Goal: Task Accomplishment & Management: Complete application form

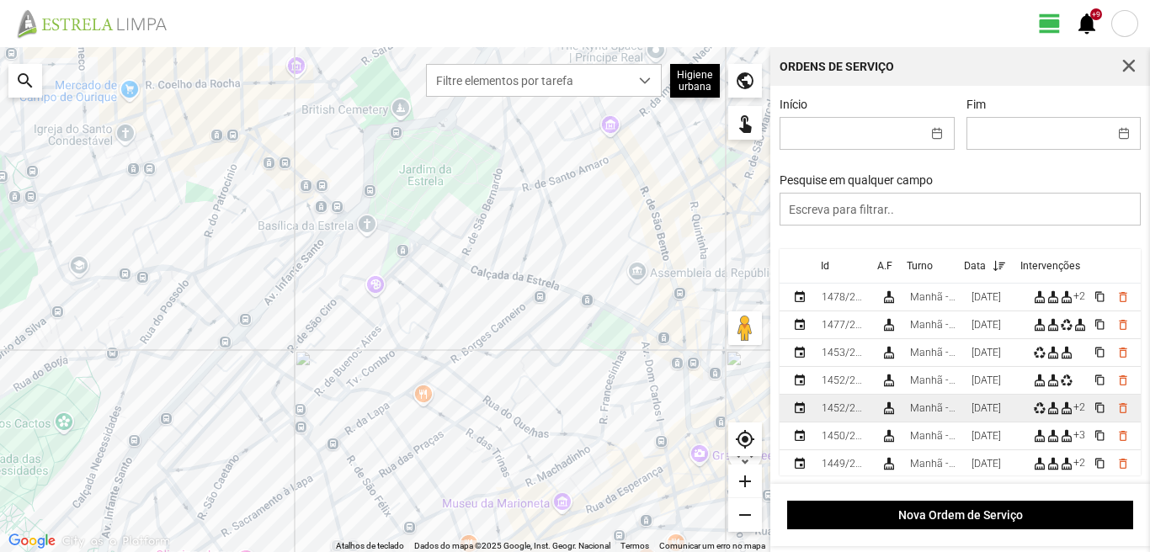
click at [986, 414] on div "[DATE]" at bounding box center [986, 409] width 29 height 12
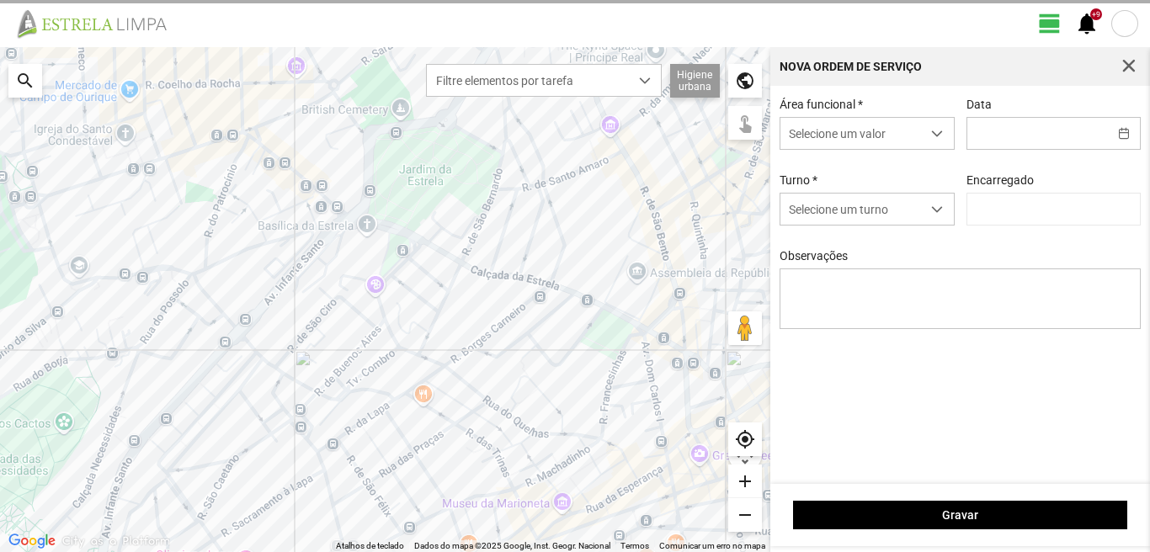
type input "[DATE]"
type input "[PERSON_NAME]"
type textarea "39-baixa 17-folga Ao serviço-6-10-22-25-36-44-45-47-49-50"
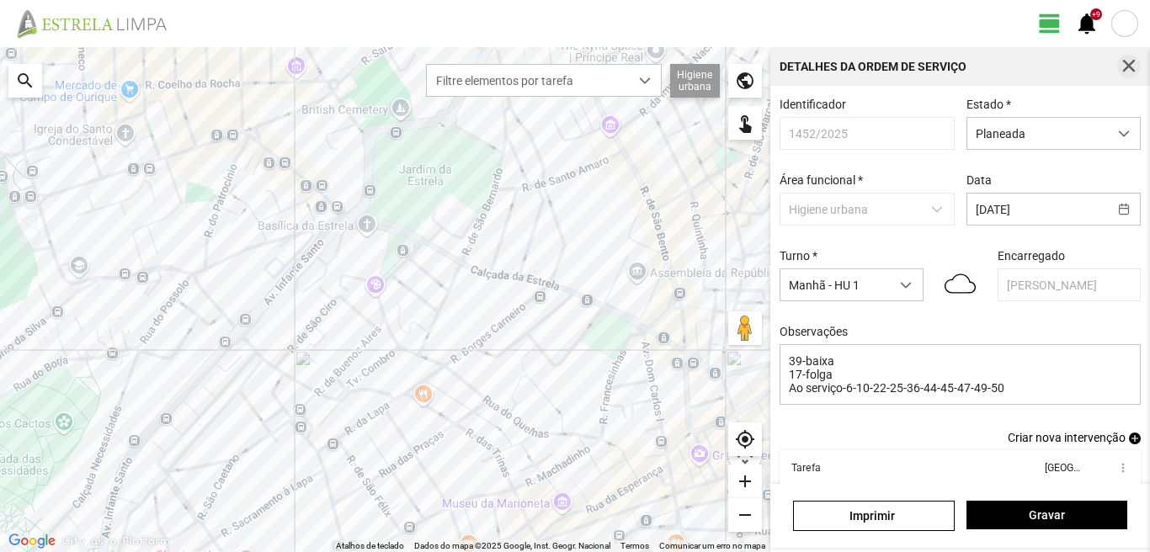
click at [1129, 62] on span "button" at bounding box center [1129, 66] width 15 height 15
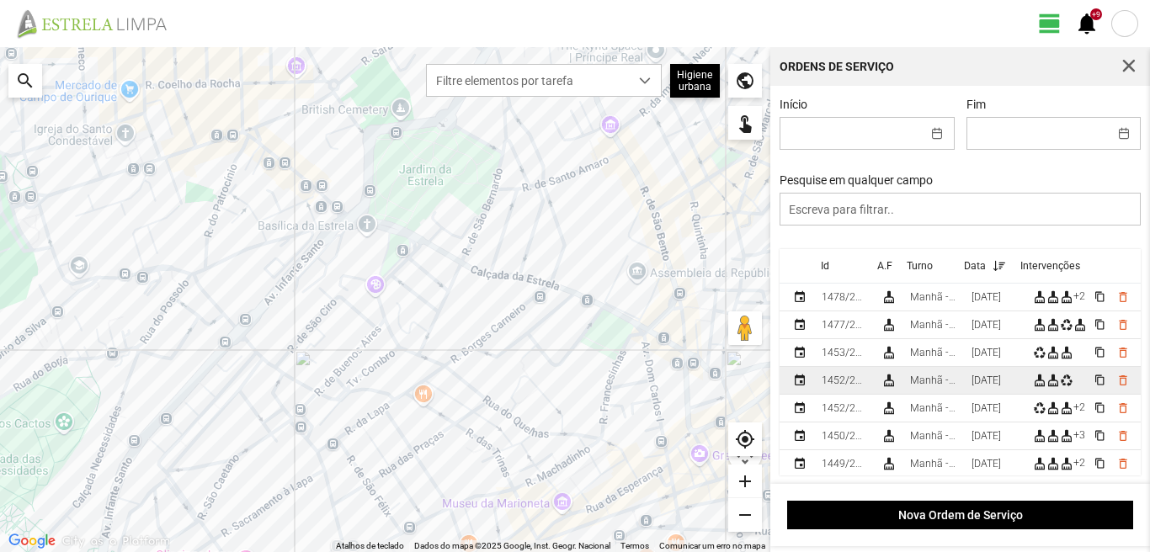
click at [1000, 384] on div "[DATE]" at bounding box center [986, 381] width 29 height 12
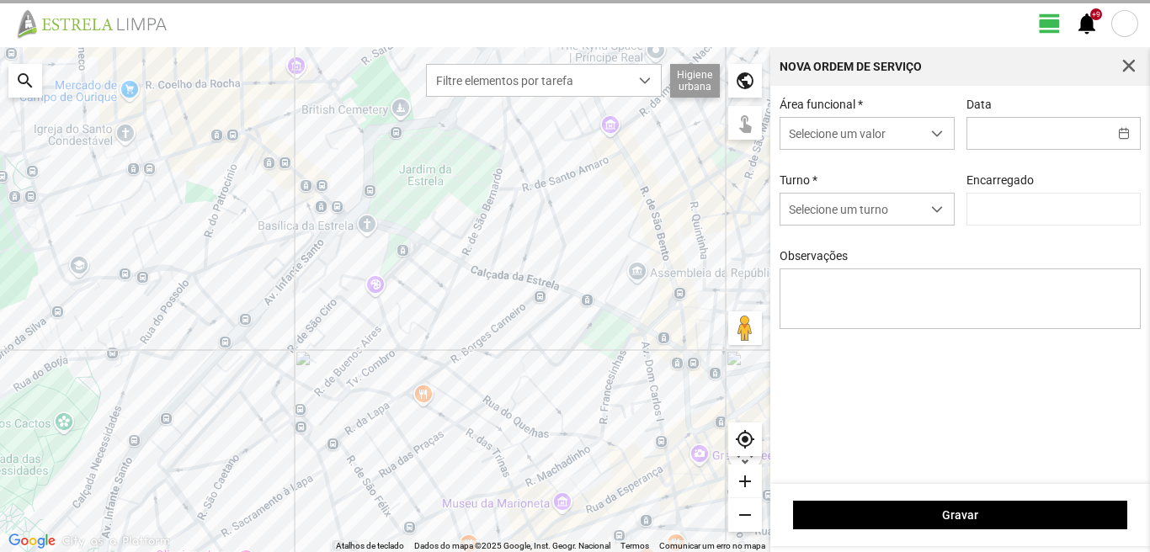
type input "[DATE]"
type textarea "6-17-36-39-45-47-50-Descanso Ao serviço10-22-25-44-49"
type input "[PERSON_NAME]"
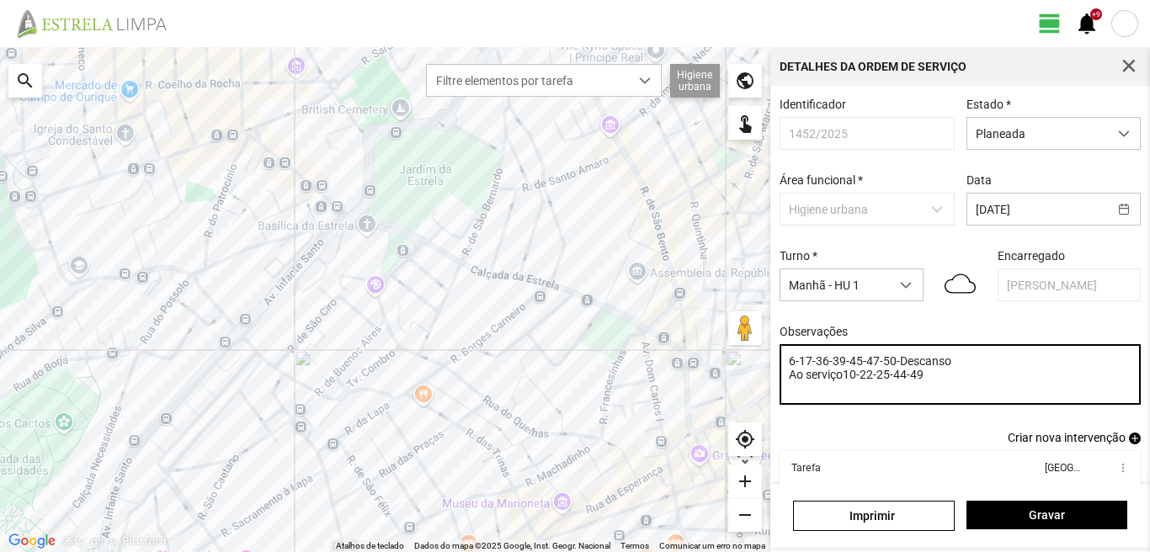
click at [816, 366] on textarea "6-17-36-39-45-47-50-Descanso Ao serviço10-22-25-44-49" at bounding box center [961, 374] width 362 height 61
click at [860, 381] on textarea "6-36-39-45-47-50-Descanso Ao serviço10-22-25-44-49" at bounding box center [961, 374] width 362 height 61
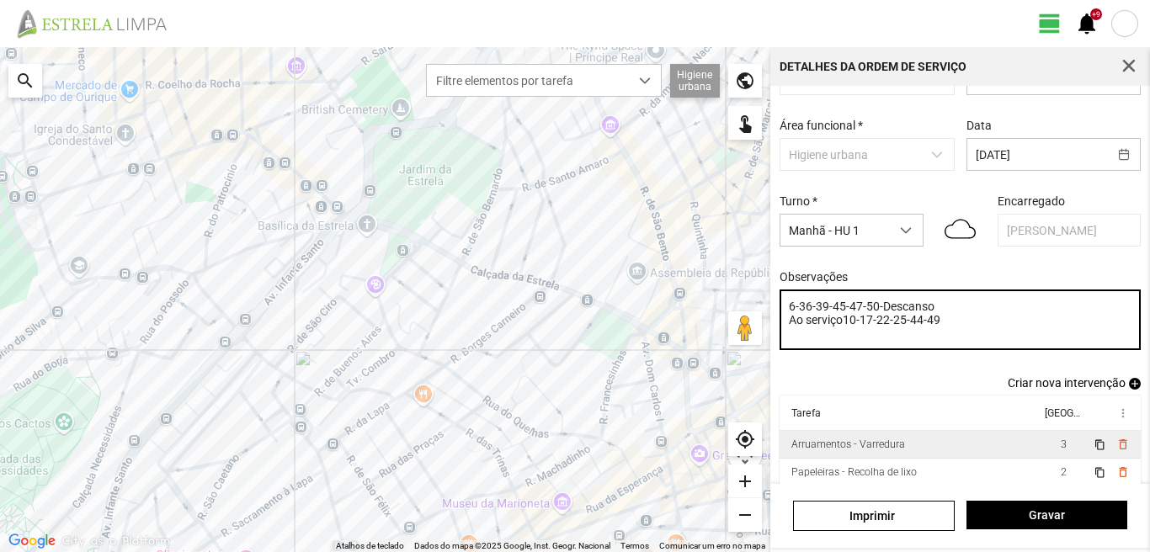
scroll to position [84, 0]
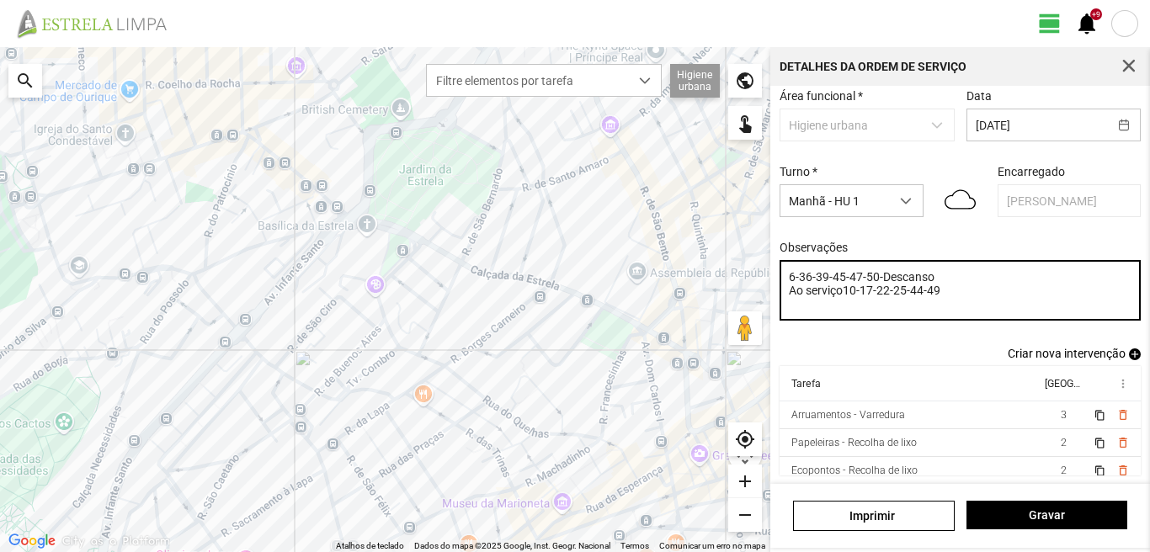
click at [954, 302] on textarea "6-36-39-45-47-50-Descanso Ao serviço10-17-22-25-44-49" at bounding box center [961, 290] width 362 height 61
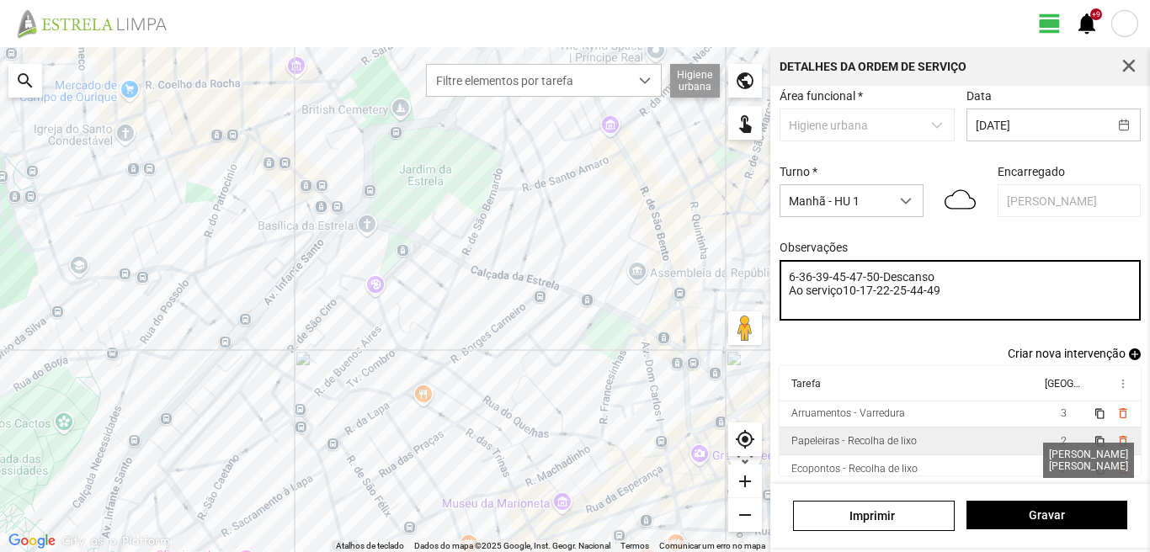
scroll to position [0, 0]
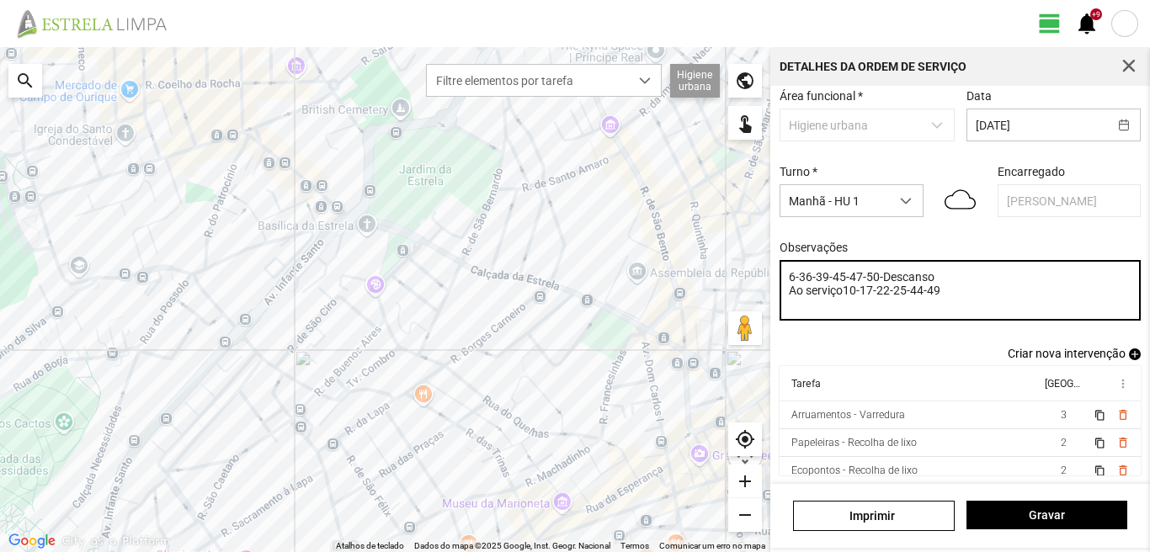
type textarea "6-36-39-45-47-50-Descanso Ao serviço10-17-22-25-44-49"
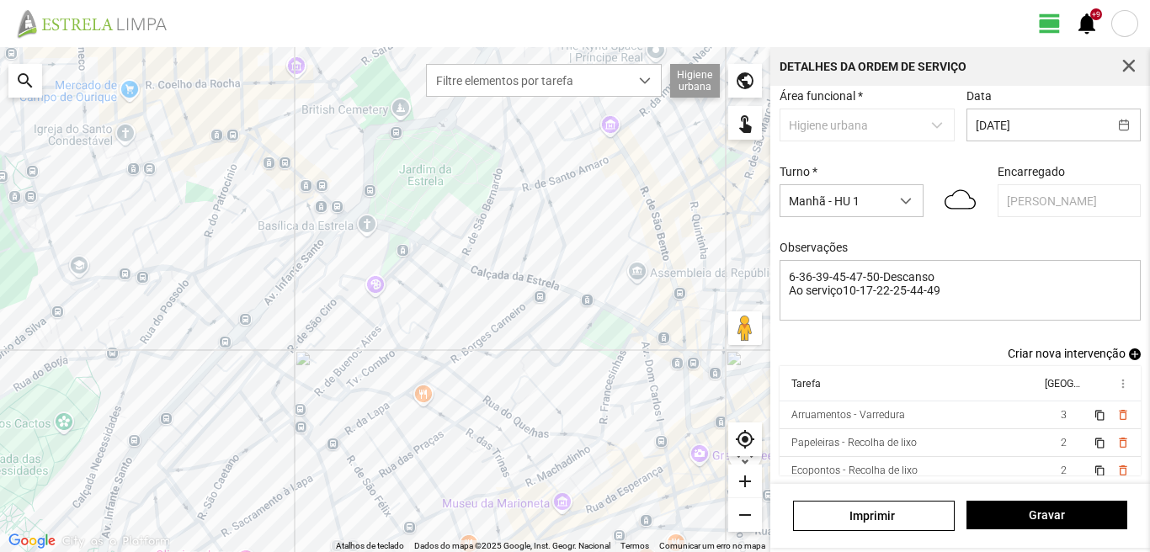
click at [1129, 354] on span "add" at bounding box center [1135, 355] width 12 height 12
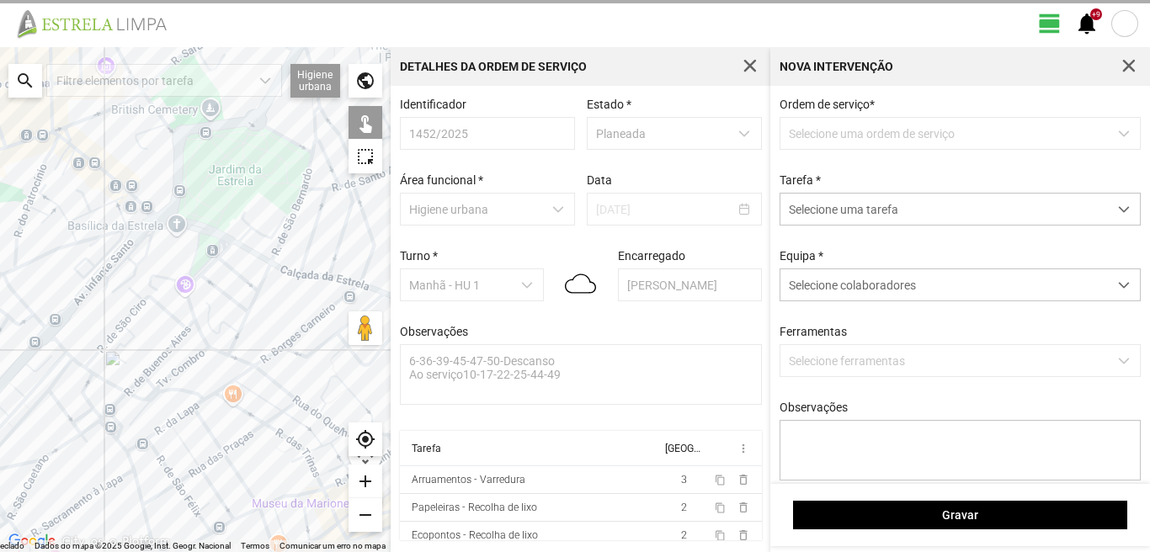
scroll to position [3, 0]
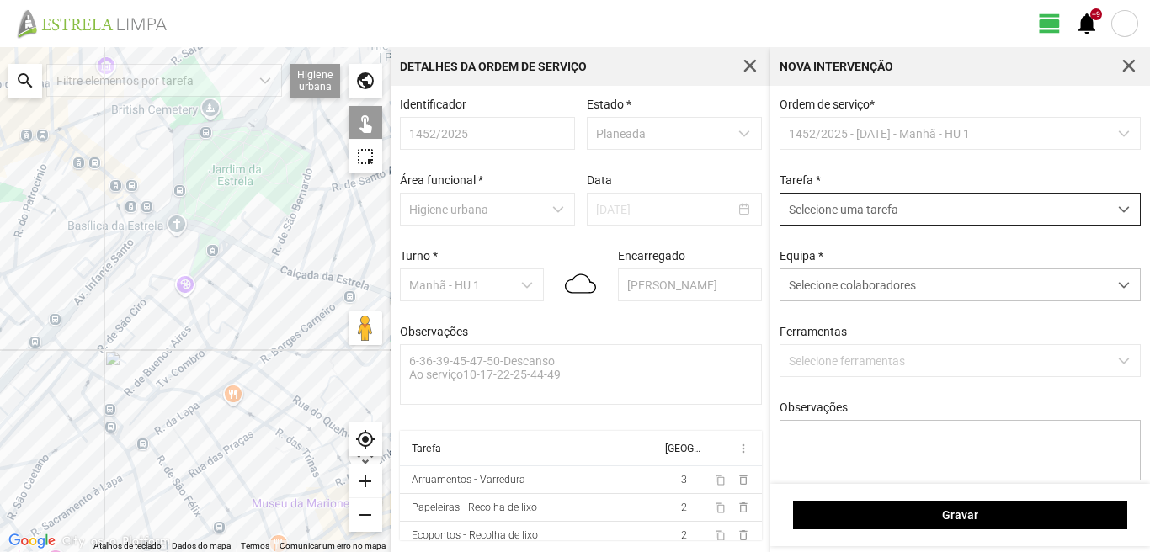
click at [854, 208] on span "Selecione uma tarefa" at bounding box center [945, 209] width 328 height 31
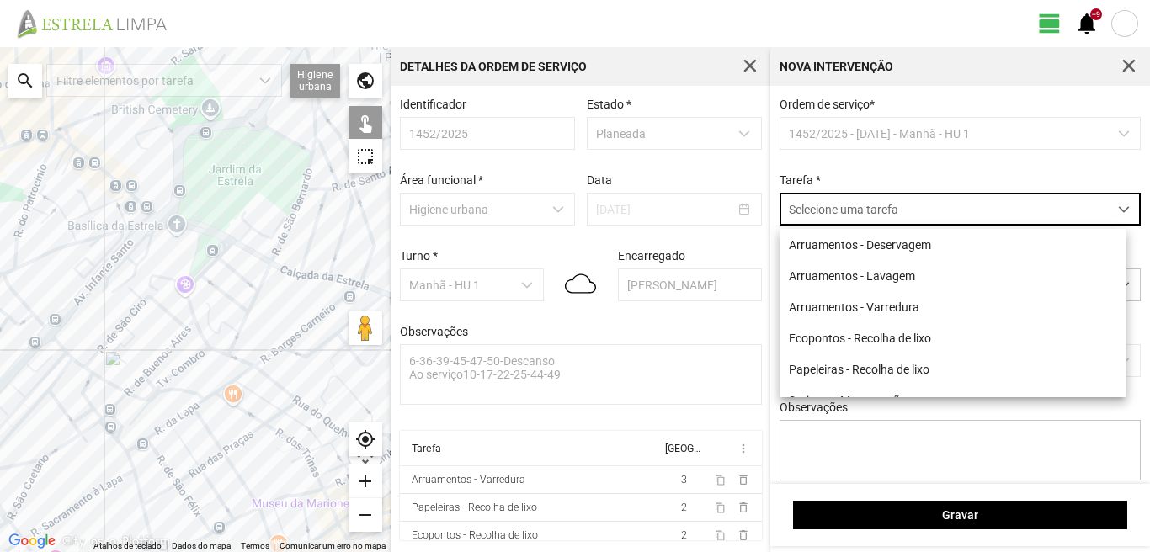
scroll to position [9, 75]
click at [869, 310] on li "Arruamentos - Varredura" at bounding box center [953, 306] width 347 height 31
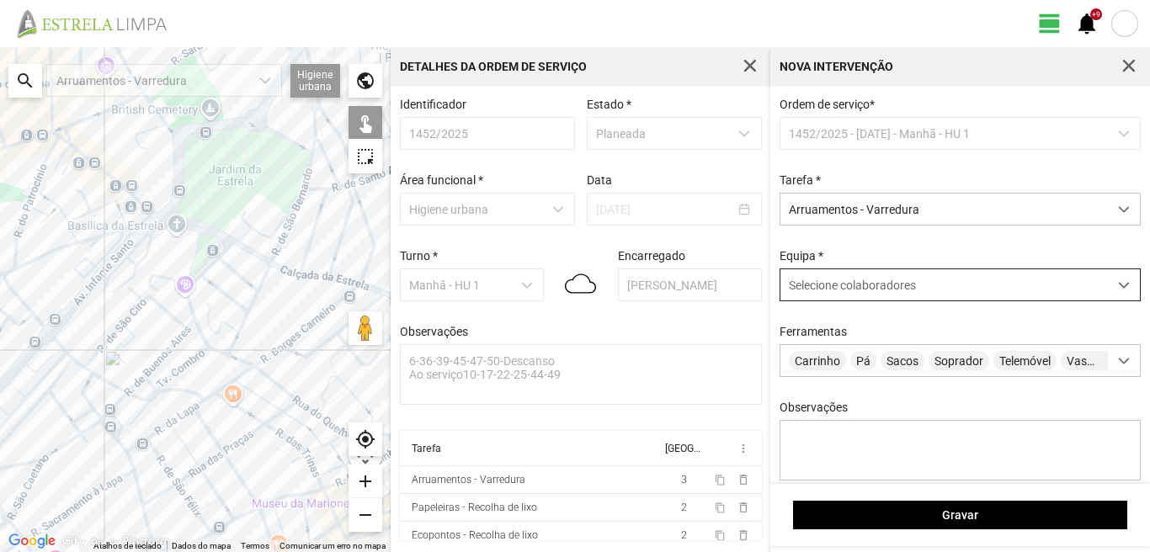
click at [843, 290] on span "Selecione colaboradores" at bounding box center [852, 285] width 127 height 13
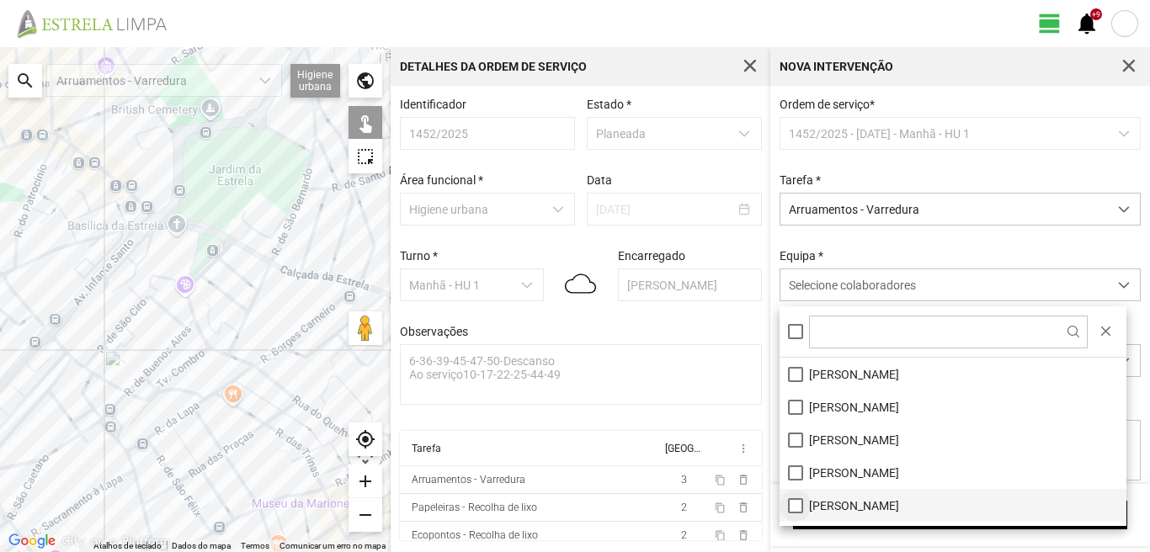
click at [791, 504] on li "[PERSON_NAME]" at bounding box center [953, 505] width 347 height 33
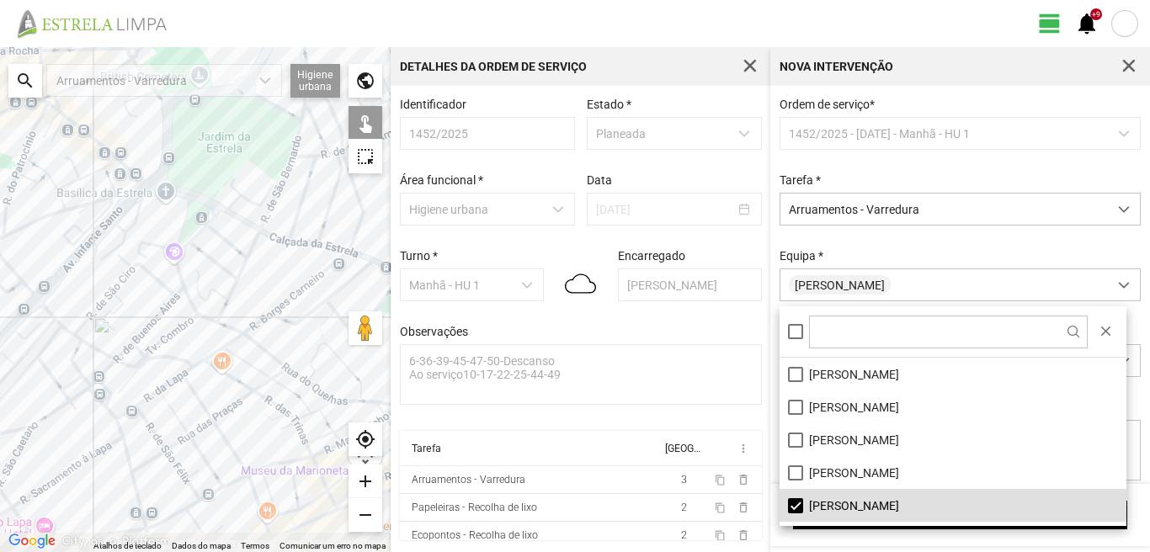
drag, startPoint x: 232, startPoint y: 426, endPoint x: 220, endPoint y: 303, distance: 123.5
click at [220, 303] on div at bounding box center [195, 299] width 391 height 505
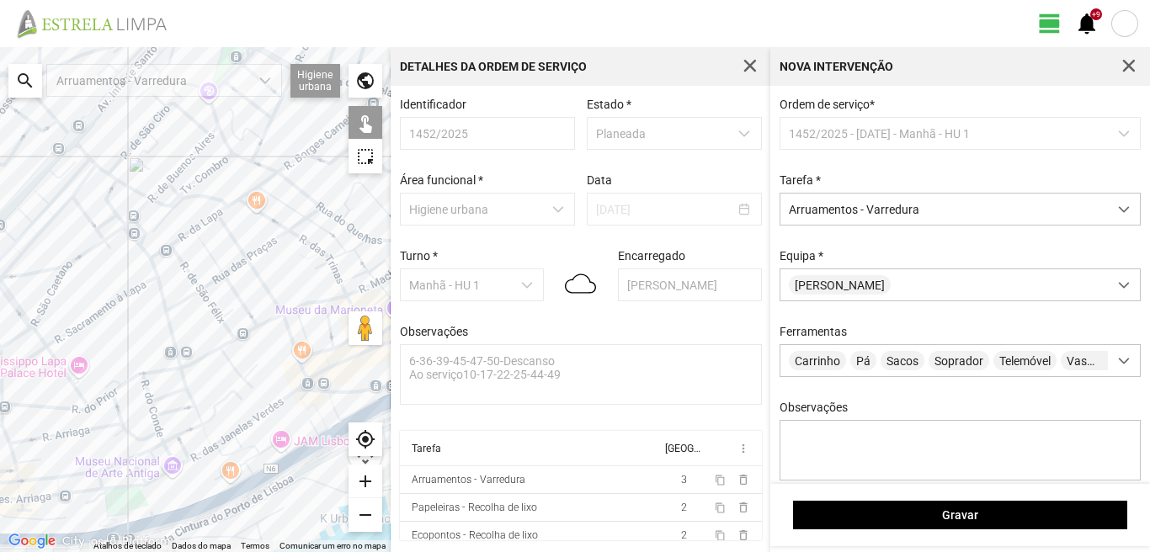
drag, startPoint x: 173, startPoint y: 412, endPoint x: 215, endPoint y: 308, distance: 111.5
click at [222, 319] on div at bounding box center [195, 299] width 391 height 505
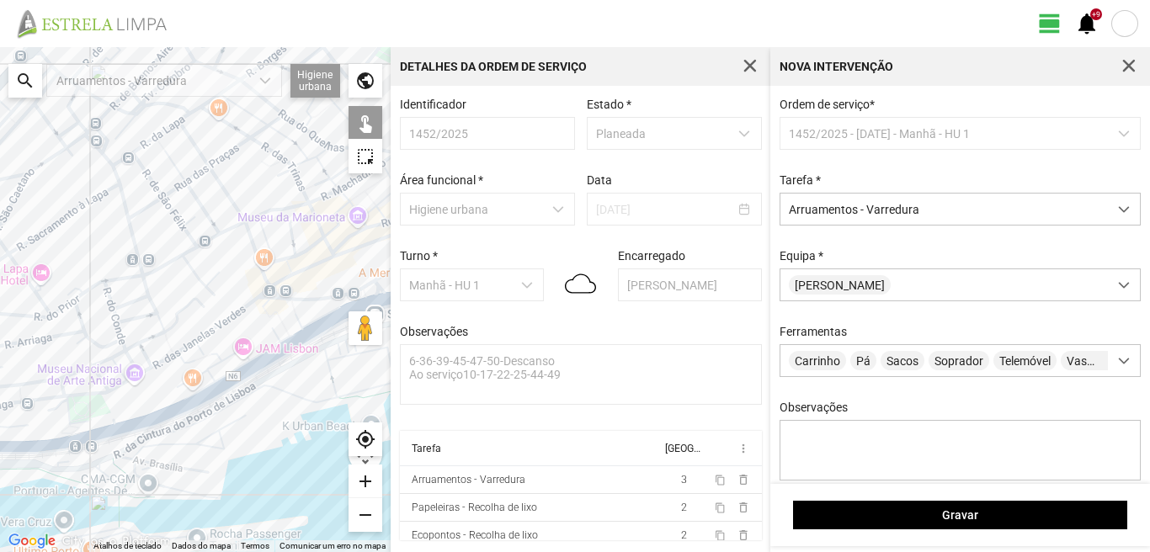
drag, startPoint x: 194, startPoint y: 305, endPoint x: 67, endPoint y: 331, distance: 129.0
click at [68, 331] on div at bounding box center [195, 299] width 391 height 505
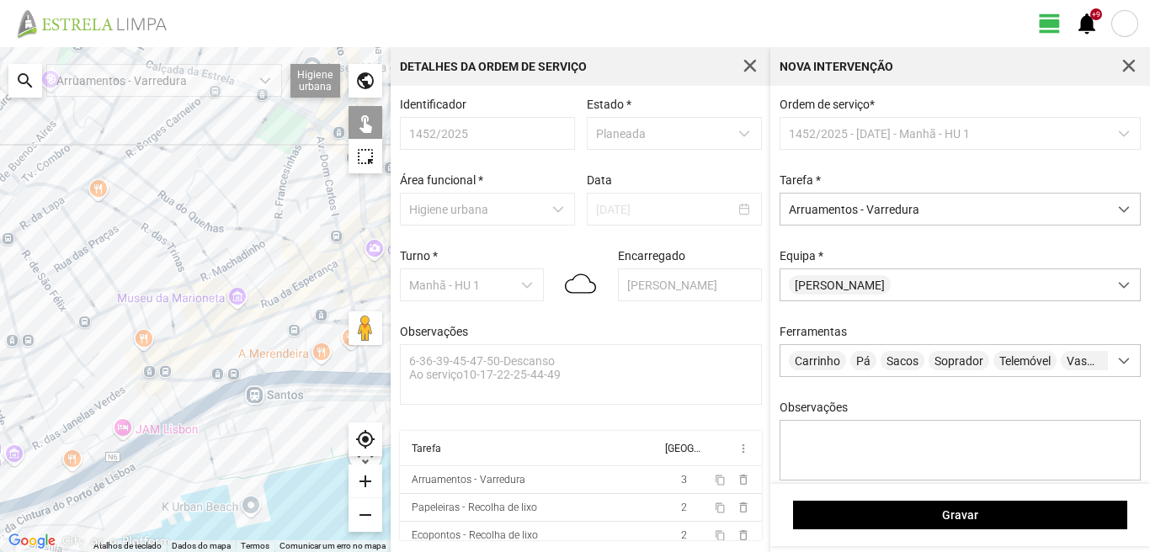
drag, startPoint x: 161, startPoint y: 334, endPoint x: 134, endPoint y: 401, distance: 71.8
click at [131, 400] on div at bounding box center [195, 299] width 391 height 505
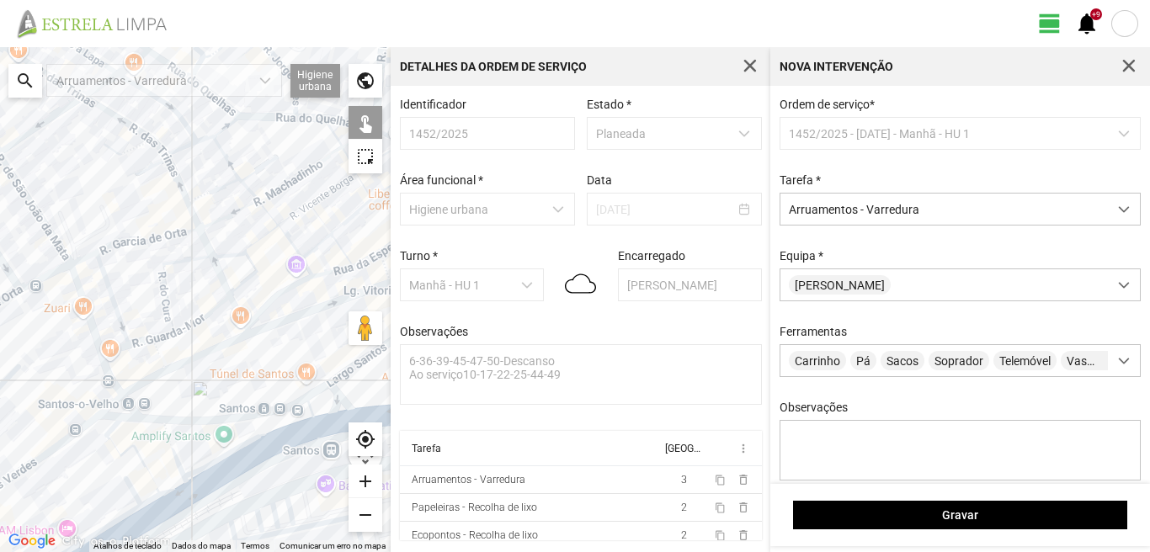
click at [219, 349] on div at bounding box center [195, 299] width 391 height 505
click at [153, 375] on div at bounding box center [195, 299] width 391 height 505
click at [155, 356] on div at bounding box center [195, 299] width 391 height 505
click at [162, 356] on div at bounding box center [195, 299] width 391 height 505
click at [110, 377] on div at bounding box center [195, 299] width 391 height 505
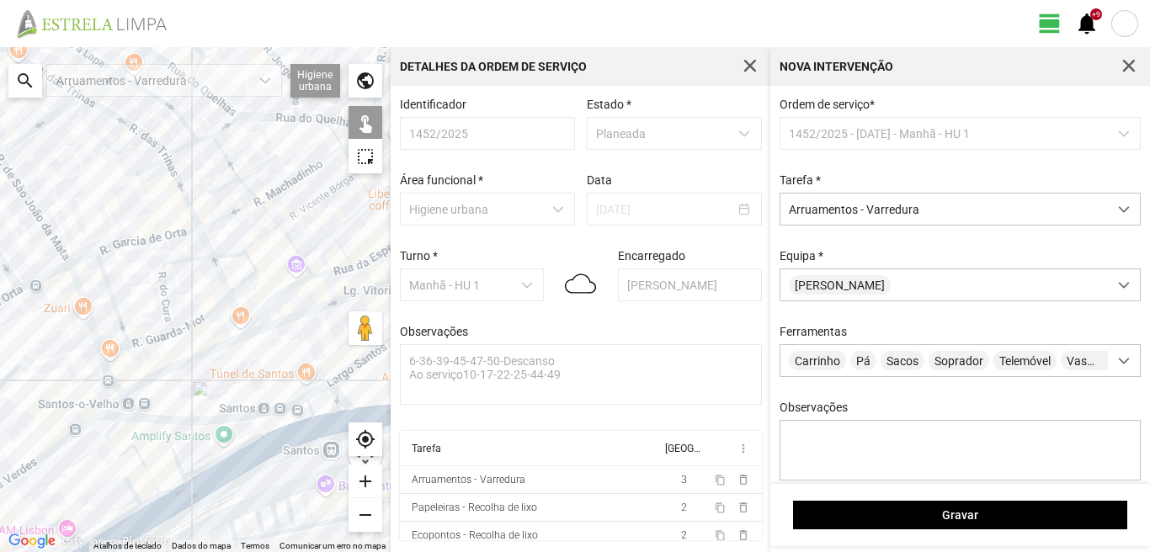
drag, startPoint x: 118, startPoint y: 416, endPoint x: 131, endPoint y: 408, distance: 15.5
click at [120, 416] on div at bounding box center [195, 299] width 391 height 505
click at [132, 408] on div at bounding box center [195, 299] width 391 height 505
click at [122, 414] on div at bounding box center [195, 299] width 391 height 505
click at [110, 403] on div at bounding box center [195, 299] width 391 height 505
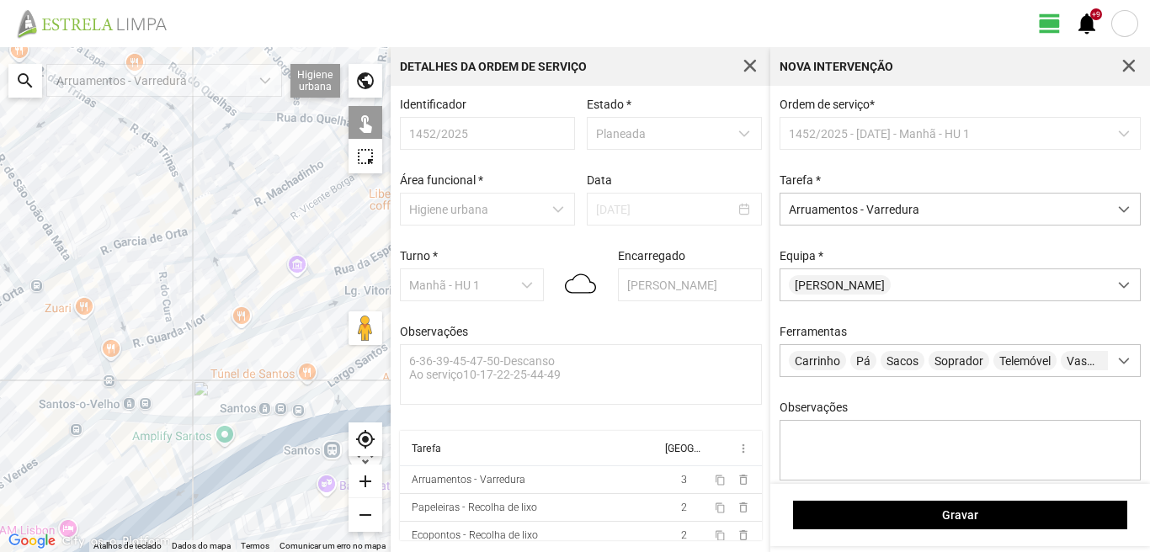
click at [109, 417] on div at bounding box center [195, 299] width 391 height 505
click at [167, 413] on div at bounding box center [195, 299] width 391 height 505
click at [166, 419] on div at bounding box center [195, 299] width 391 height 505
click at [155, 417] on div at bounding box center [195, 299] width 391 height 505
click at [108, 417] on div at bounding box center [195, 299] width 391 height 505
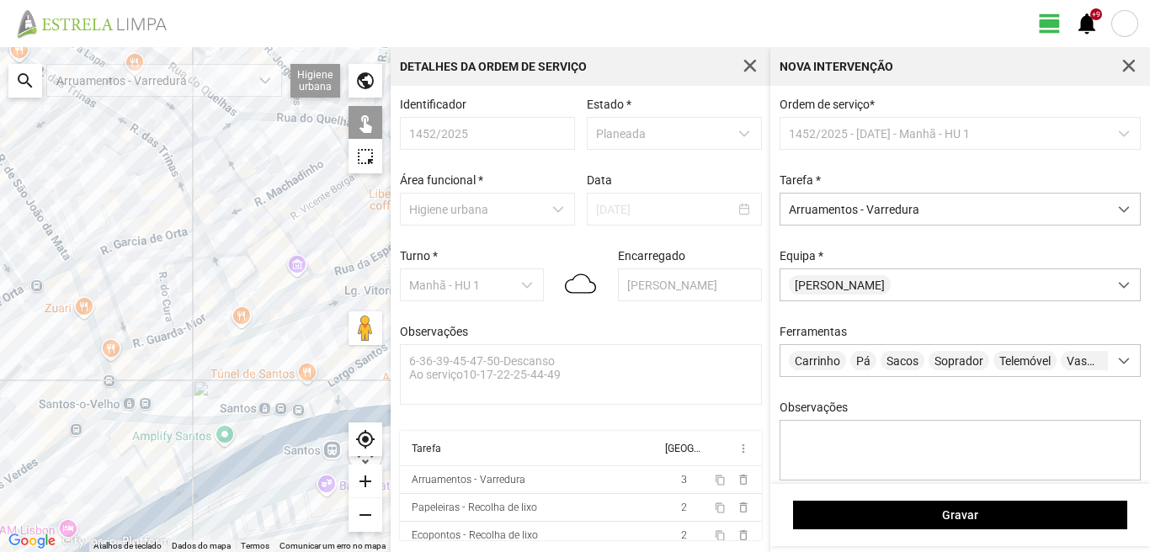
click at [80, 422] on div at bounding box center [195, 299] width 391 height 505
click at [80, 424] on div at bounding box center [195, 299] width 391 height 505
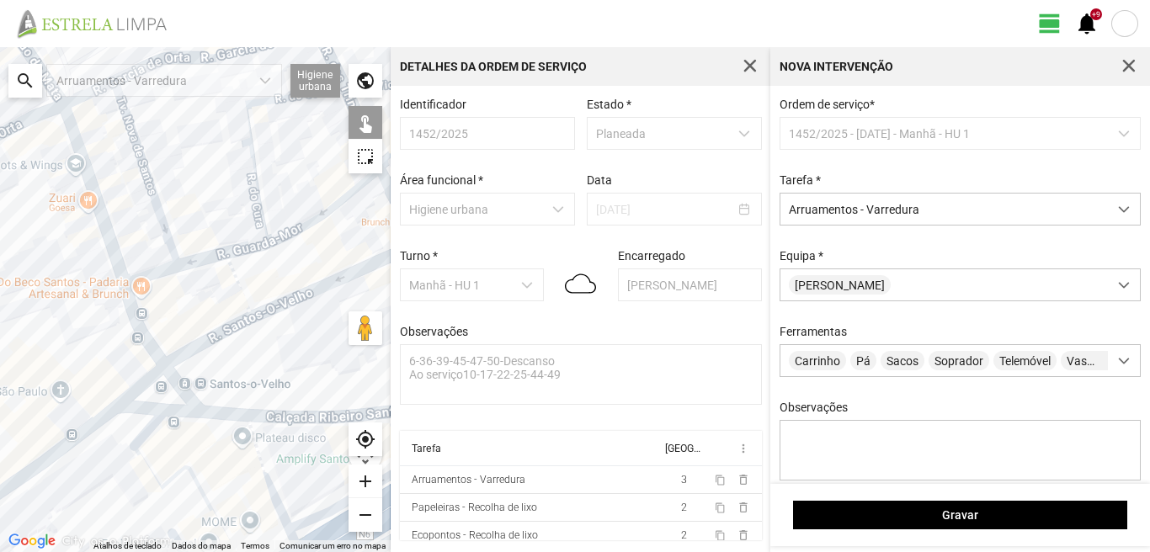
click at [90, 423] on div at bounding box center [195, 299] width 391 height 505
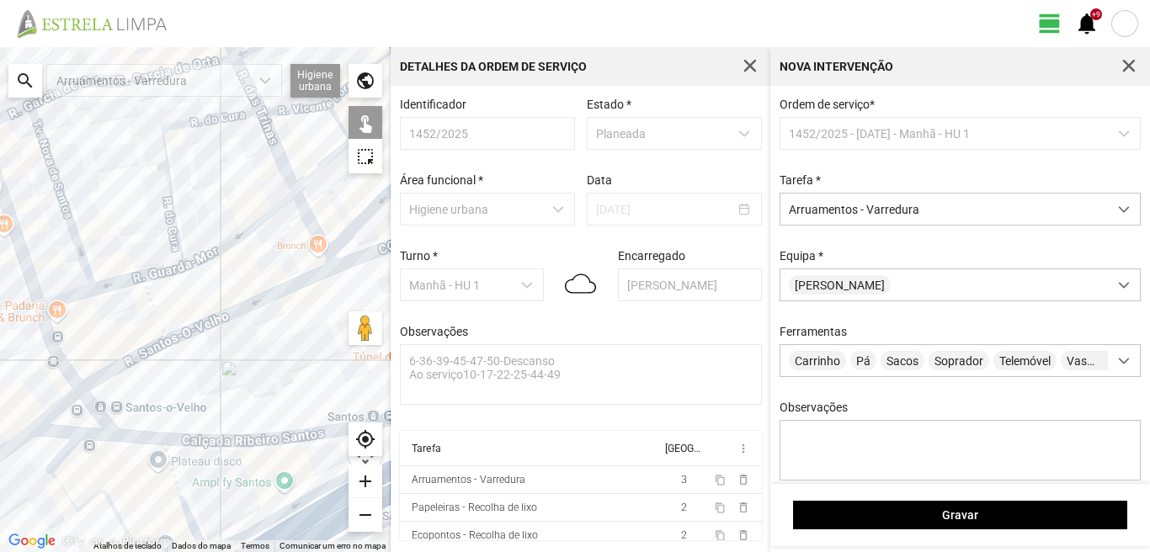
drag, startPoint x: 144, startPoint y: 317, endPoint x: 50, endPoint y: 344, distance: 98.1
click at [50, 344] on div at bounding box center [195, 299] width 391 height 505
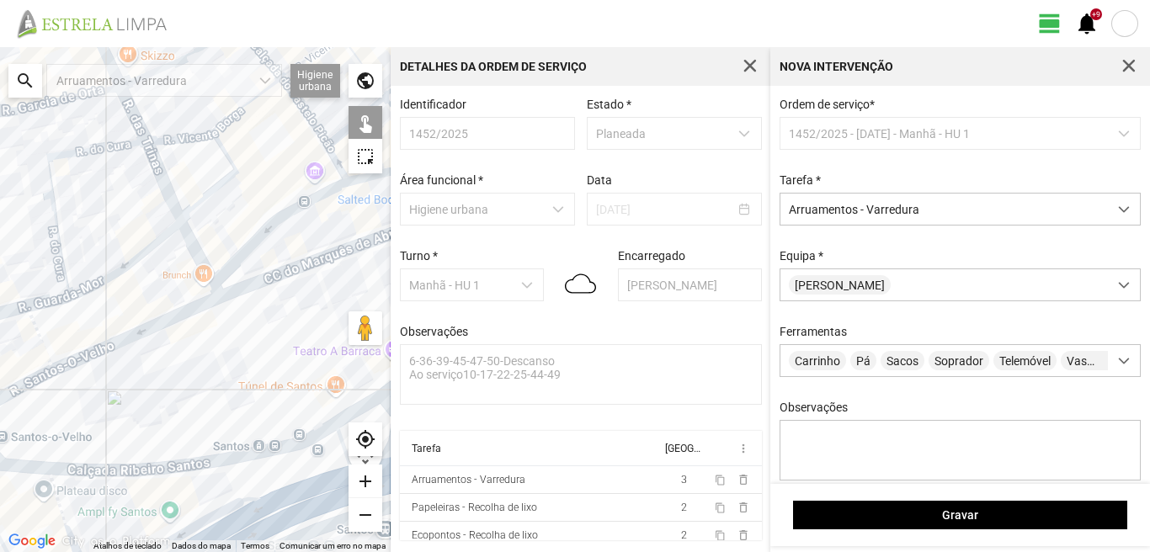
drag, startPoint x: 280, startPoint y: 327, endPoint x: 153, endPoint y: 357, distance: 130.7
click at [153, 357] on div at bounding box center [195, 299] width 391 height 505
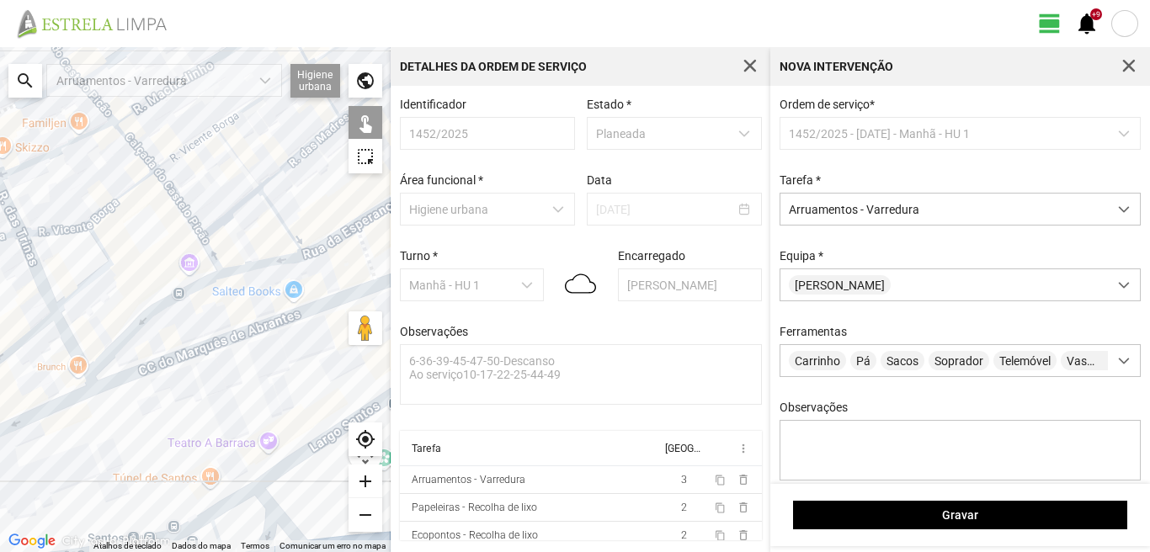
drag, startPoint x: 320, startPoint y: 242, endPoint x: 219, endPoint y: 323, distance: 129.4
click at [219, 323] on div at bounding box center [195, 299] width 391 height 505
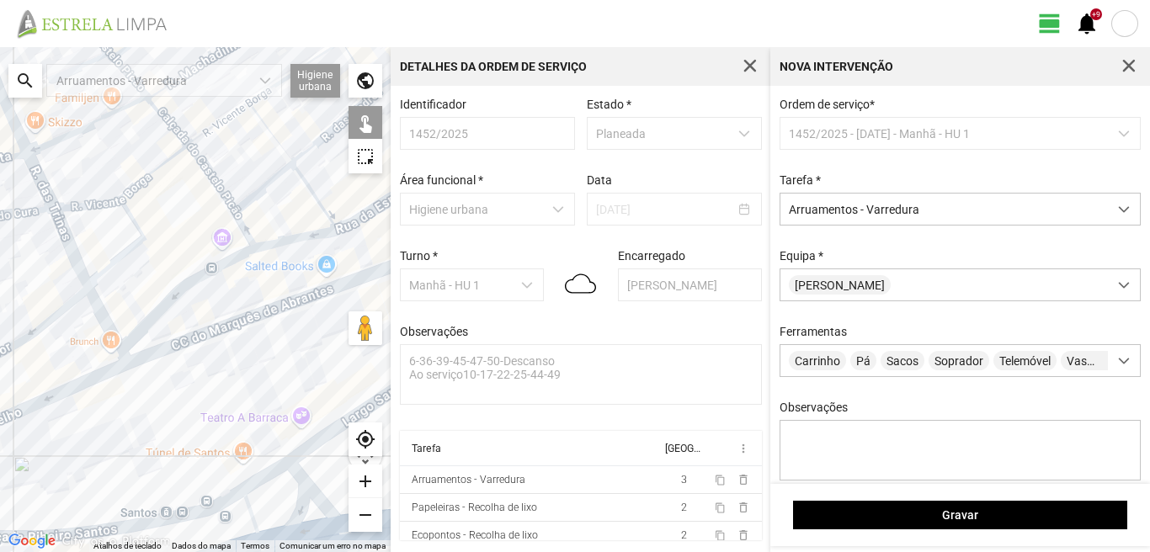
drag, startPoint x: 147, startPoint y: 391, endPoint x: 307, endPoint y: 265, distance: 204.0
click at [281, 280] on div at bounding box center [195, 299] width 391 height 505
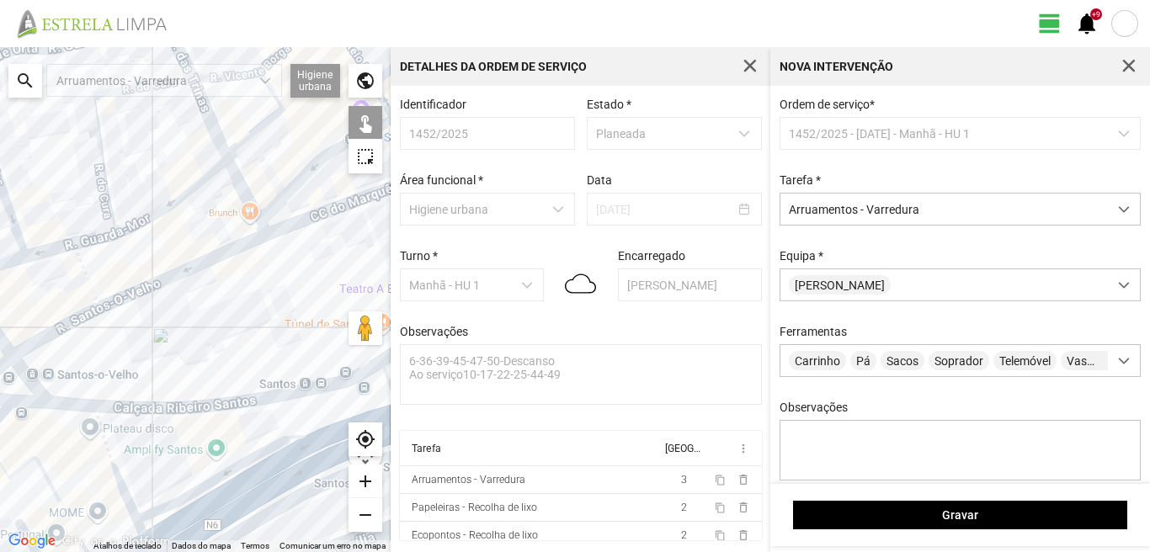
drag, startPoint x: 208, startPoint y: 329, endPoint x: 115, endPoint y: 391, distance: 111.2
click at [115, 391] on div at bounding box center [195, 299] width 391 height 505
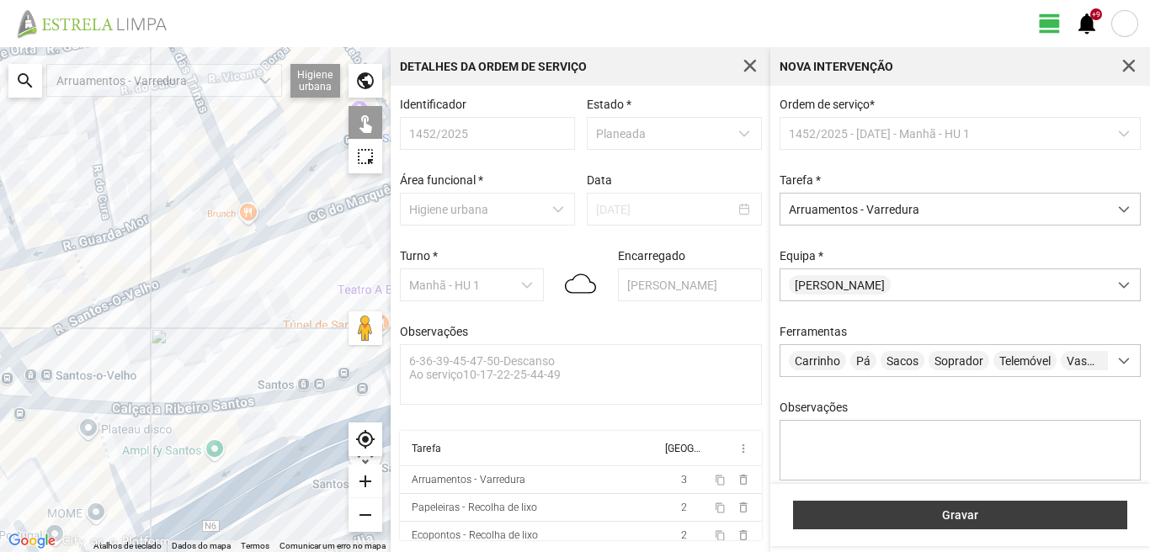
click at [990, 520] on span "Gravar" at bounding box center [961, 515] width 317 height 13
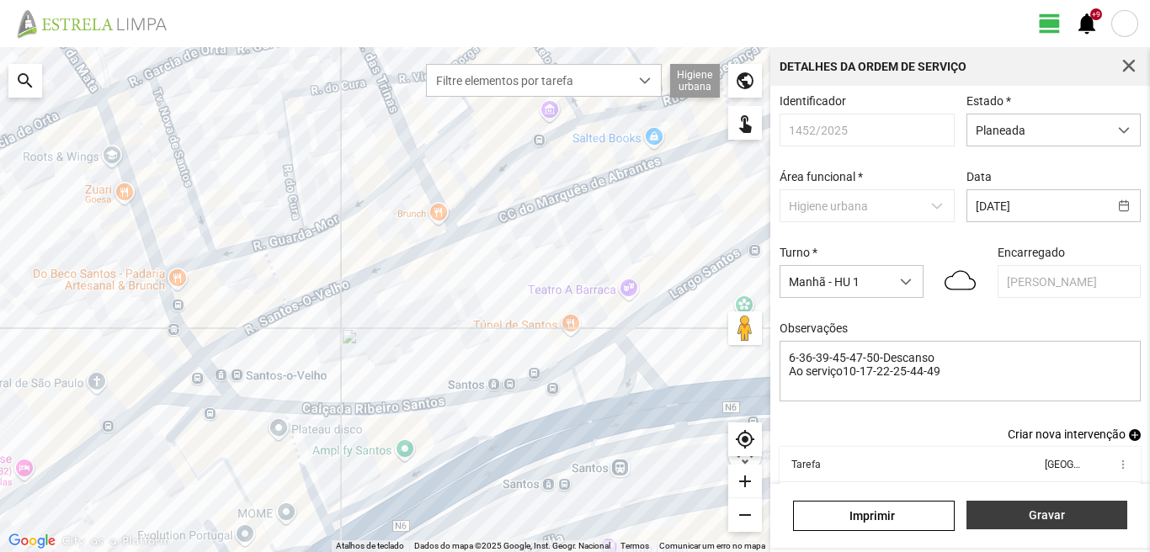
click at [1004, 514] on span "Gravar" at bounding box center [1046, 515] width 143 height 13
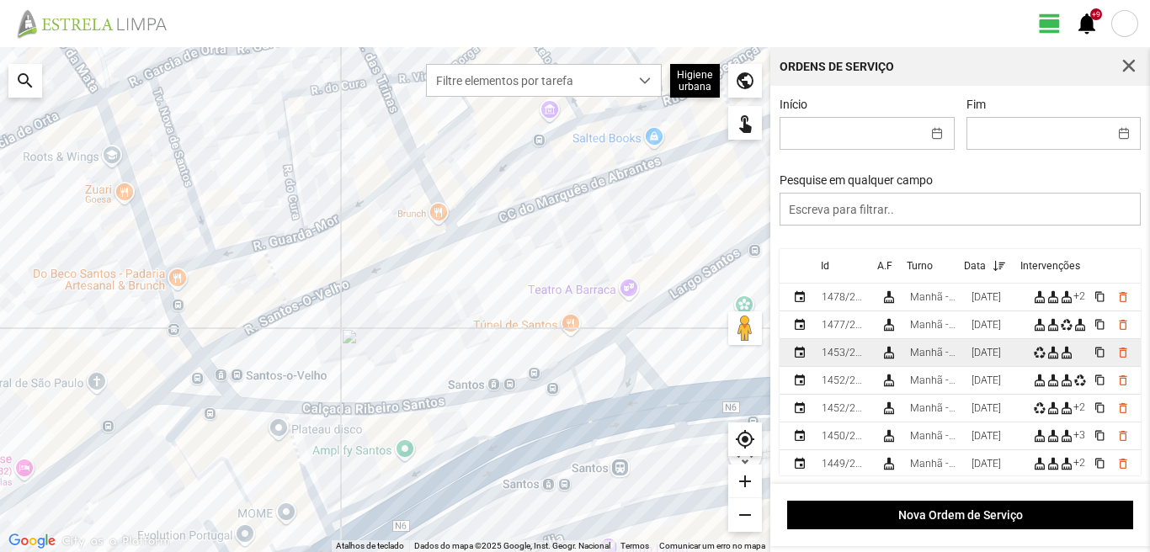
click at [1001, 356] on div "[DATE]" at bounding box center [986, 353] width 29 height 12
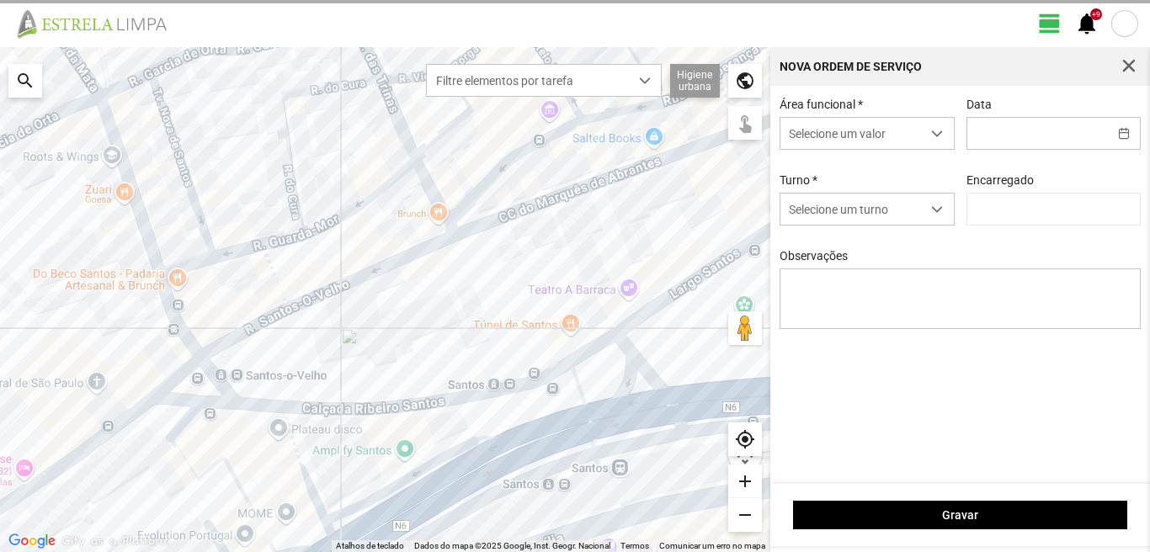
type input "[DATE]"
type textarea "6-17-36-39-45-47-50-Descanso Ao serviço-10- [PHONE_NUMBER]"
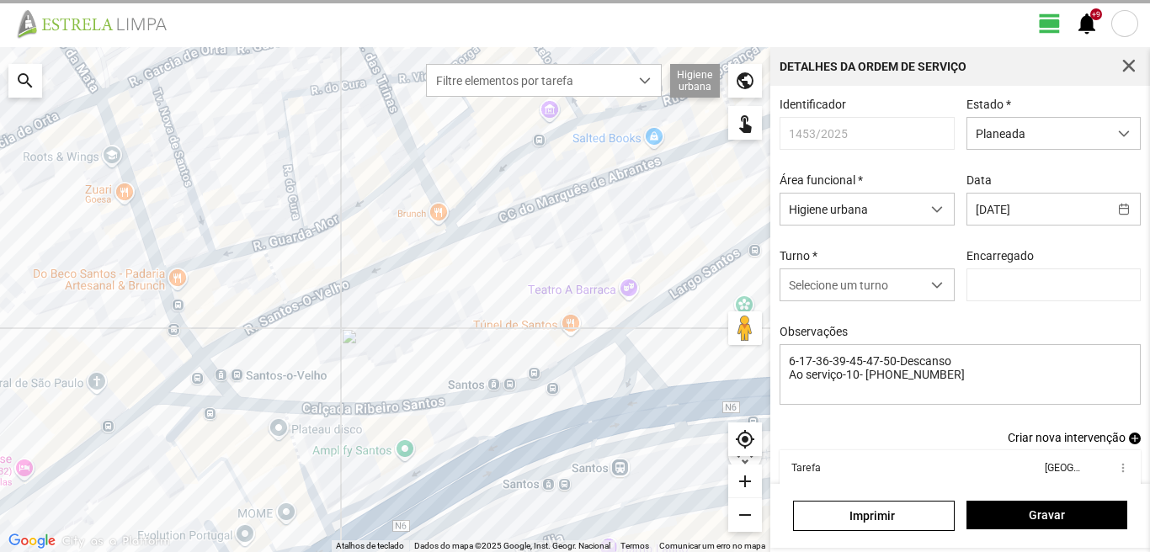
type input "[PERSON_NAME]"
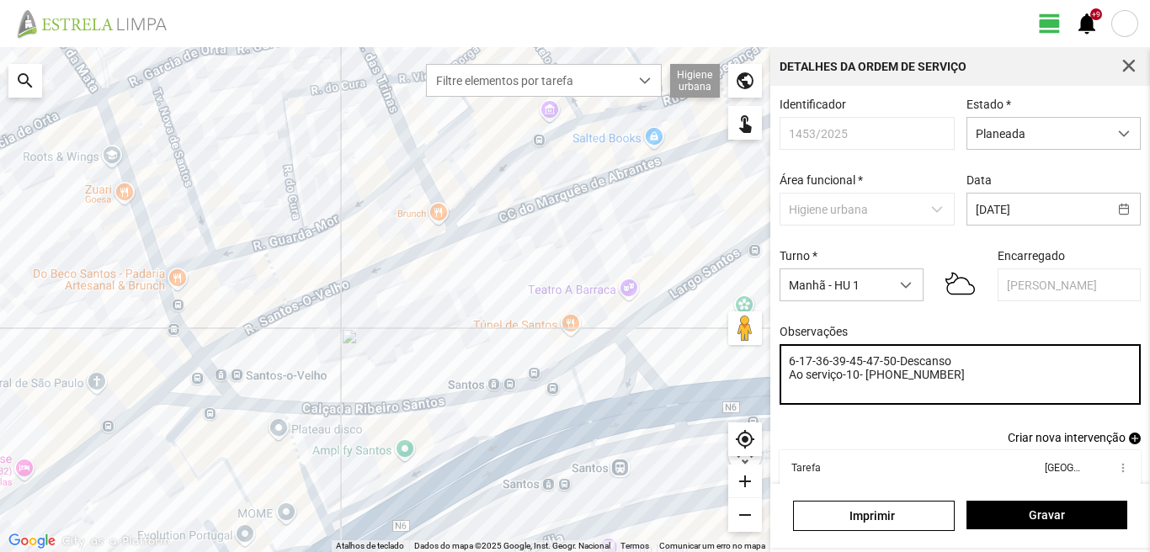
click at [814, 366] on textarea "6-17-36-39-45-47-50-Descanso Ao serviço-10- [PHONE_NUMBER]" at bounding box center [961, 374] width 362 height 61
click at [863, 378] on textarea "6-36-39-45-47-50-Descanso Ao serviço-10- [PHONE_NUMBER]" at bounding box center [961, 374] width 362 height 61
type textarea "6-36-39-45-47-50-Descanso Ao serviço-10-17- [PHONE_NUMBER]"
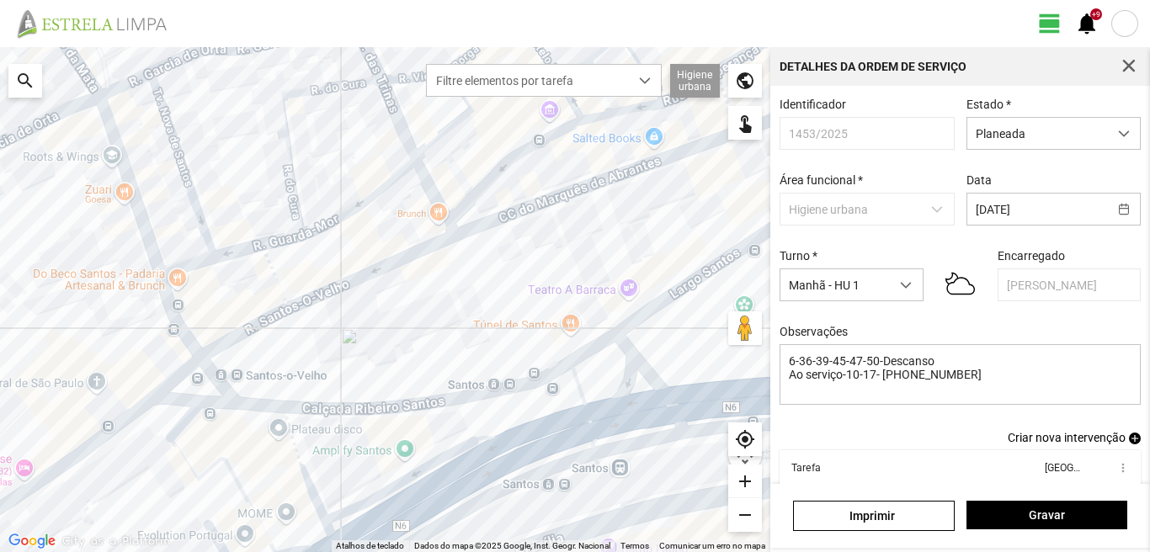
click at [1129, 445] on span "add" at bounding box center [1135, 439] width 12 height 12
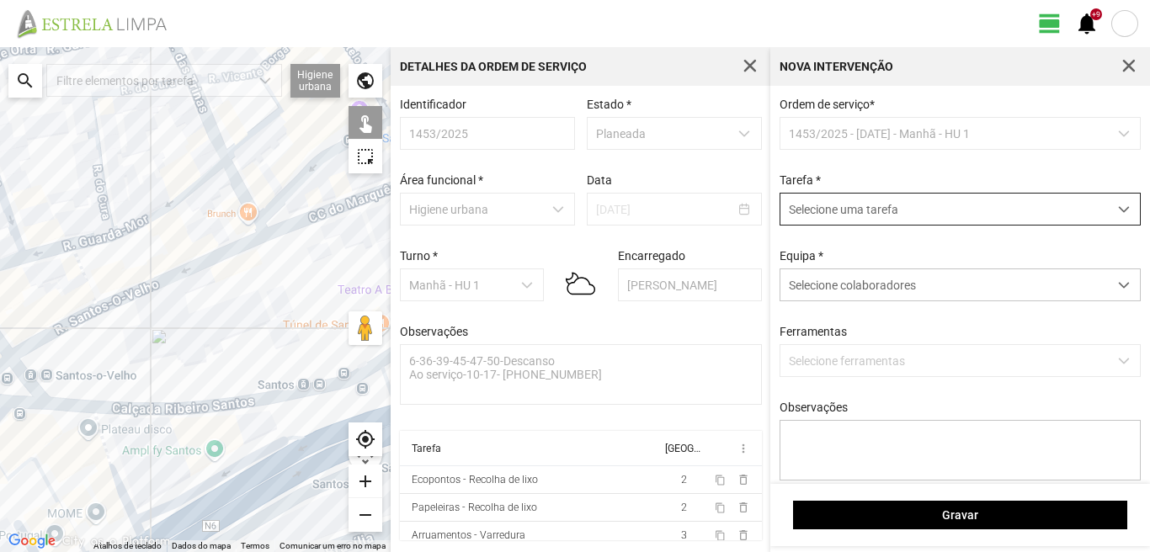
click at [912, 215] on span "Selecione uma tarefa" at bounding box center [945, 209] width 328 height 31
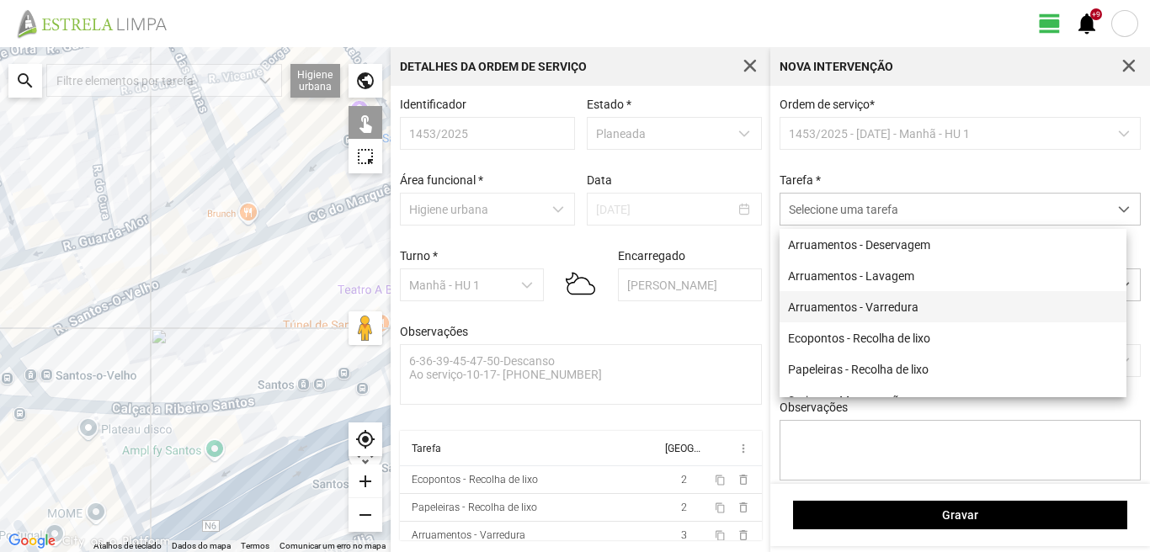
click at [867, 312] on li "Arruamentos - Varredura" at bounding box center [953, 306] width 347 height 31
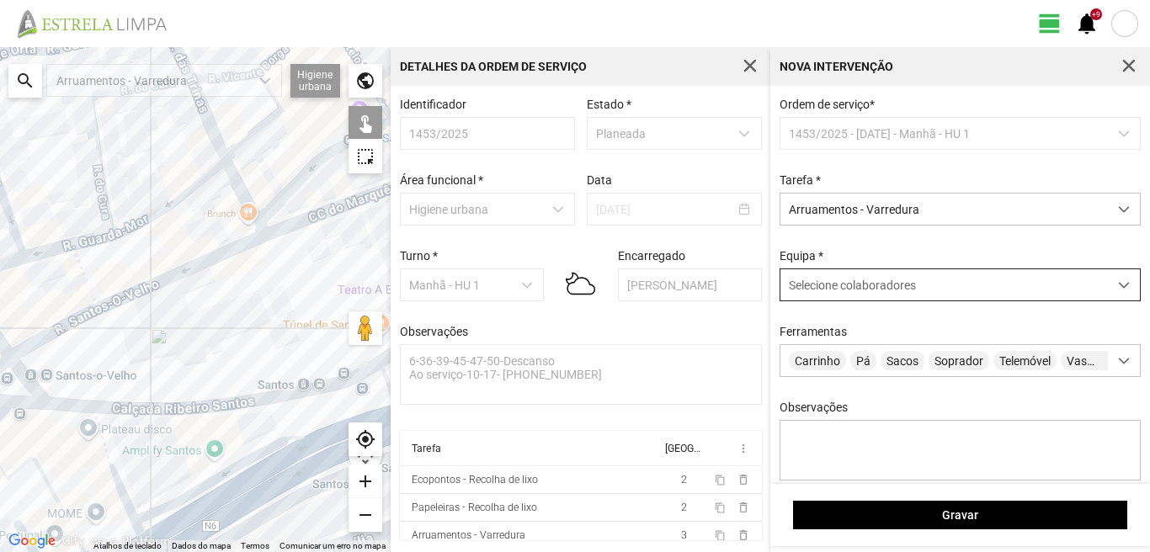
click at [867, 292] on span "Selecione colaboradores" at bounding box center [852, 285] width 127 height 13
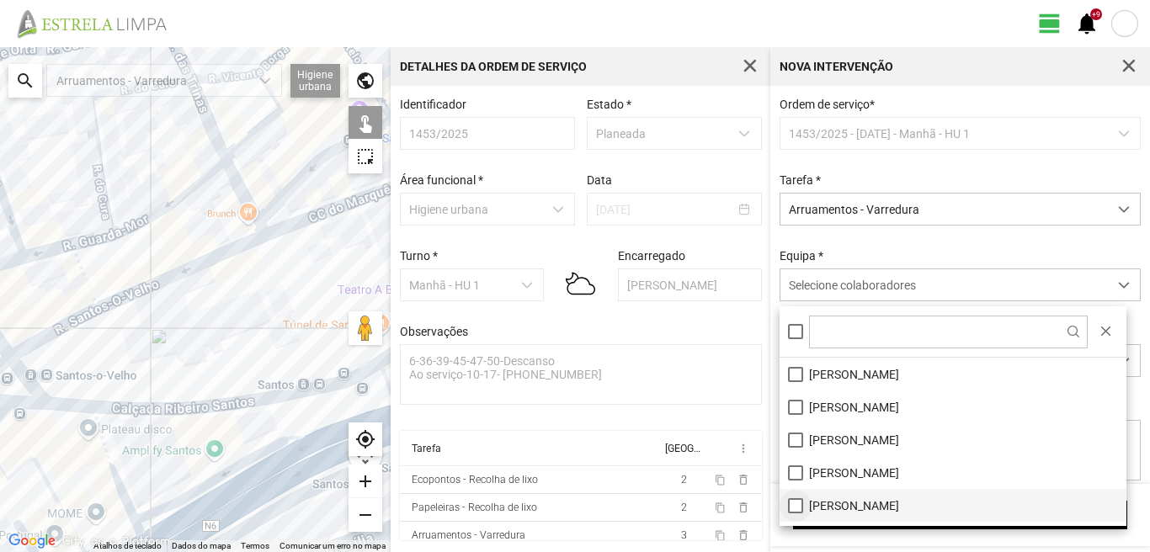
click at [794, 506] on li "[PERSON_NAME]" at bounding box center [953, 505] width 347 height 33
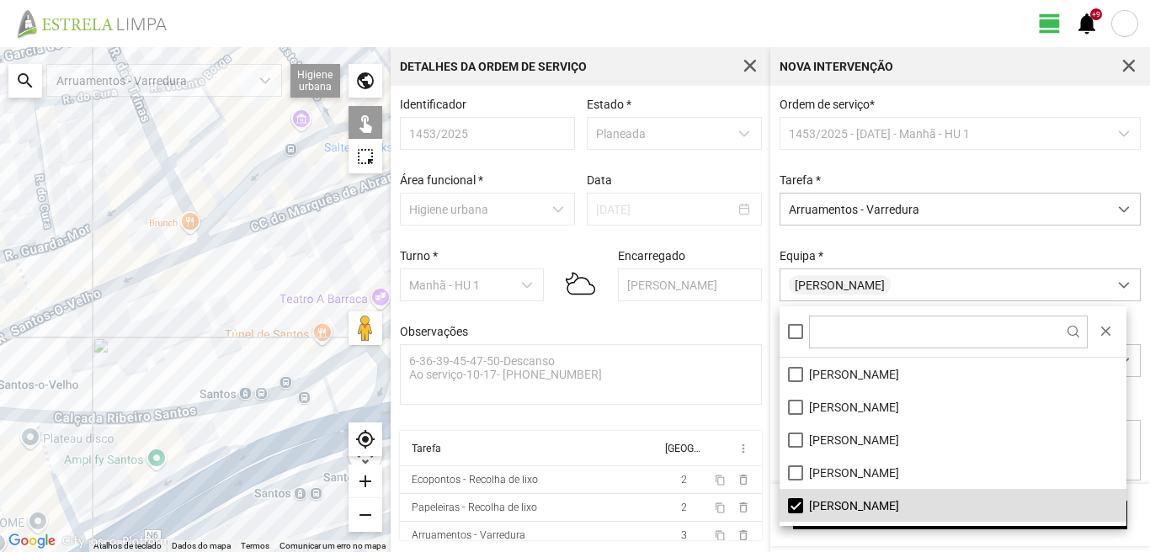
drag, startPoint x: 254, startPoint y: 295, endPoint x: 80, endPoint y: 320, distance: 176.2
click at [88, 320] on div at bounding box center [195, 299] width 391 height 505
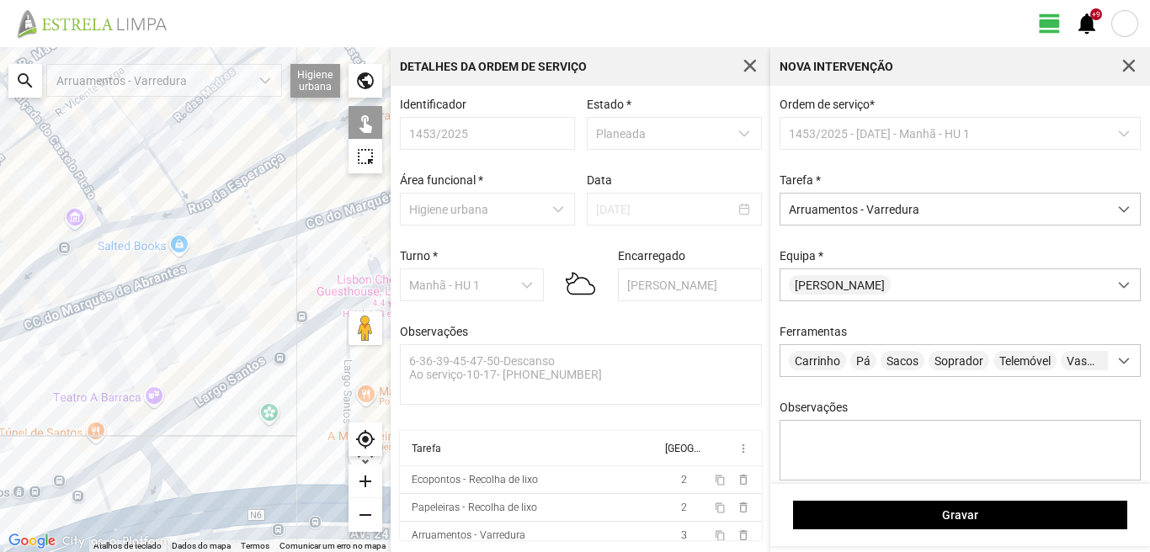
drag, startPoint x: 176, startPoint y: 262, endPoint x: 155, endPoint y: 380, distance: 119.8
click at [155, 380] on div at bounding box center [195, 299] width 391 height 505
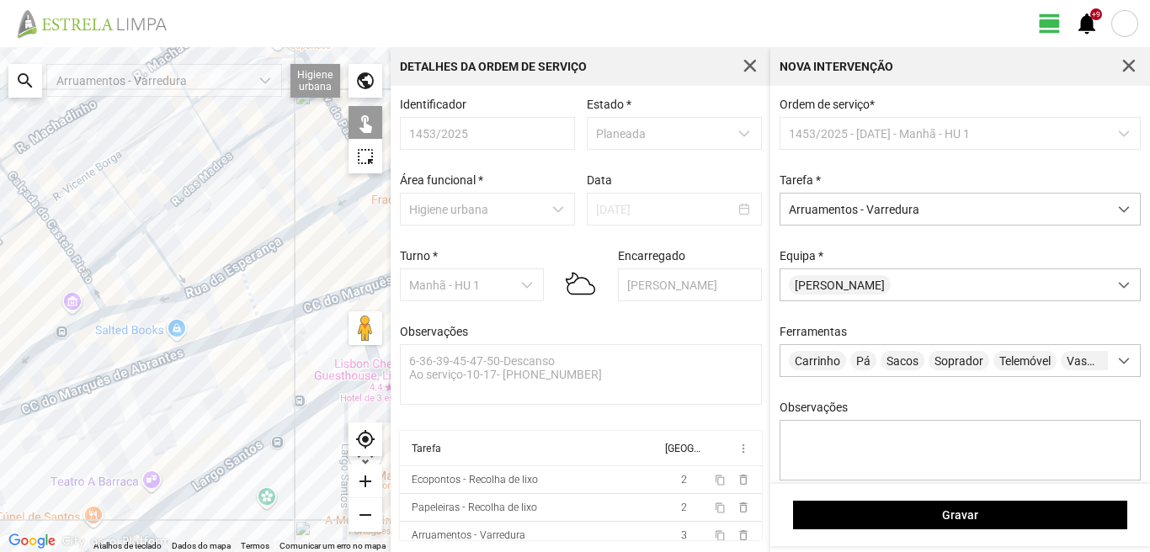
click at [275, 243] on div at bounding box center [195, 299] width 391 height 505
click at [208, 283] on div at bounding box center [195, 299] width 391 height 505
click at [159, 299] on div at bounding box center [195, 299] width 391 height 505
click at [69, 329] on div at bounding box center [195, 299] width 391 height 505
click at [173, 354] on div at bounding box center [195, 299] width 391 height 505
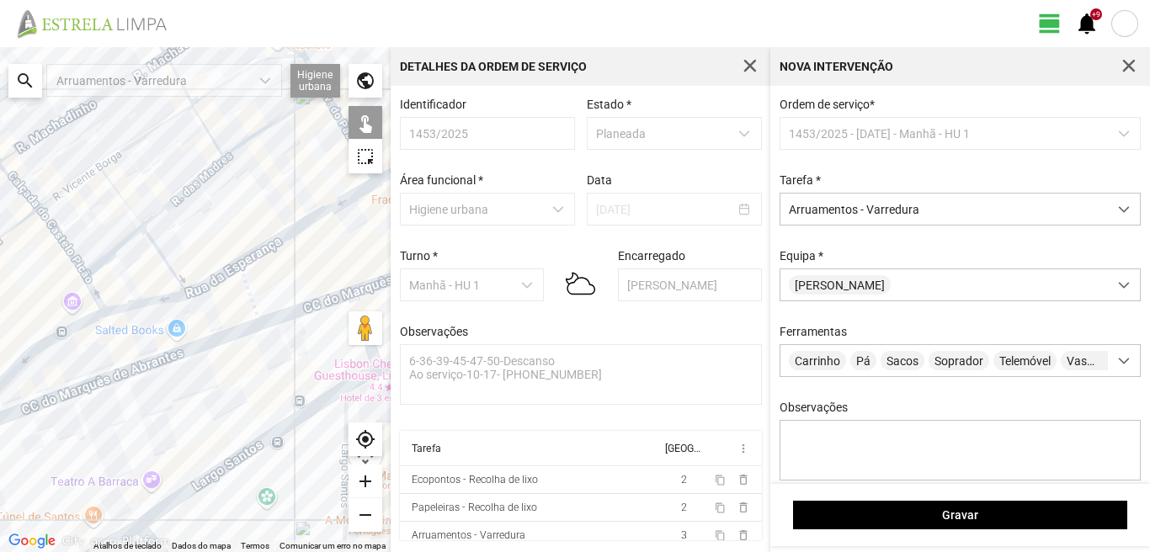
click at [248, 296] on div at bounding box center [195, 299] width 391 height 505
click at [301, 310] on div at bounding box center [195, 299] width 391 height 505
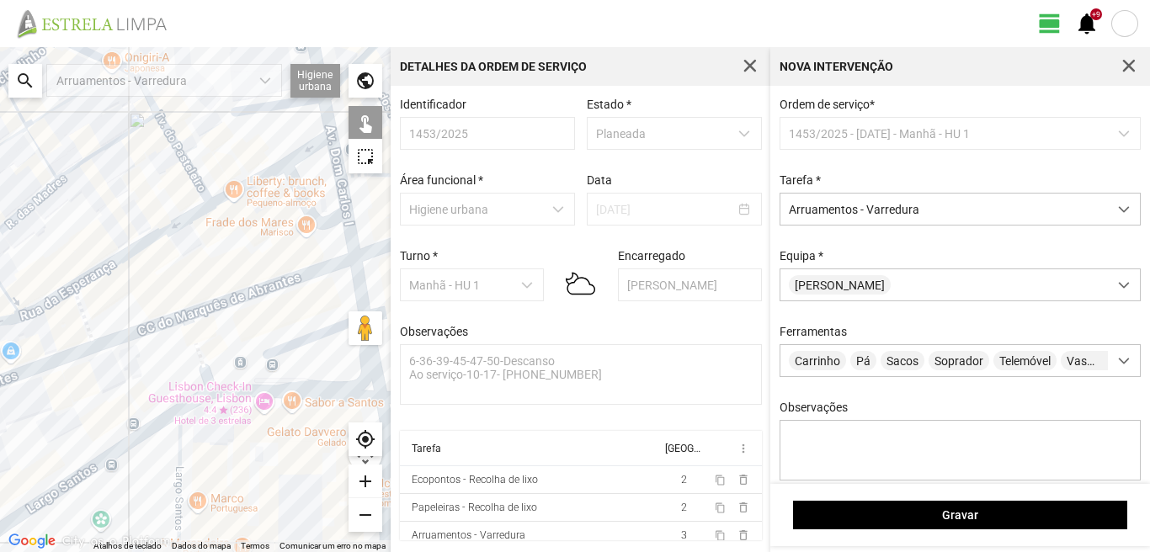
drag, startPoint x: 301, startPoint y: 292, endPoint x: 233, endPoint y: 307, distance: 69.1
click at [231, 309] on div at bounding box center [195, 299] width 391 height 505
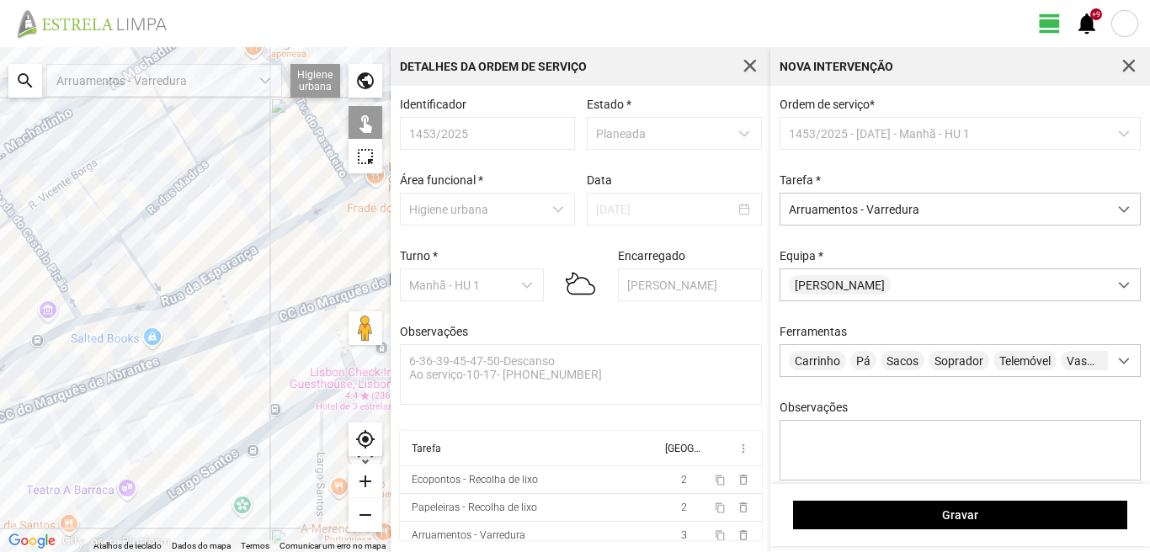
drag, startPoint x: 71, startPoint y: 352, endPoint x: 238, endPoint y: 331, distance: 168.1
click at [238, 331] on div at bounding box center [195, 299] width 391 height 505
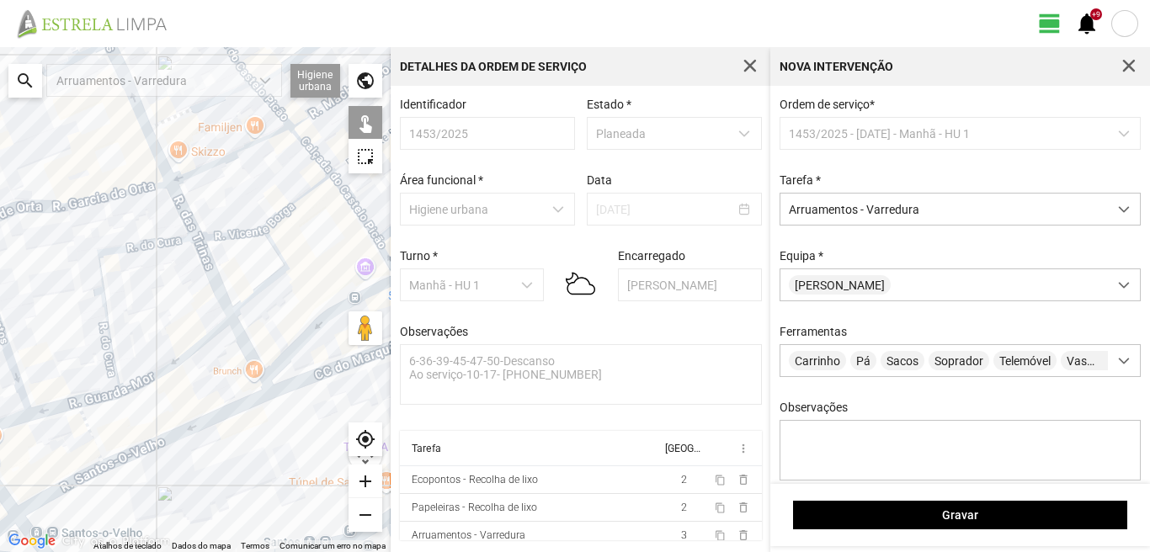
click at [251, 359] on div at bounding box center [195, 299] width 391 height 505
click at [237, 408] on div at bounding box center [195, 299] width 391 height 505
click at [250, 355] on div at bounding box center [195, 299] width 391 height 505
click at [90, 430] on div at bounding box center [195, 299] width 391 height 505
click at [251, 358] on div at bounding box center [195, 299] width 391 height 505
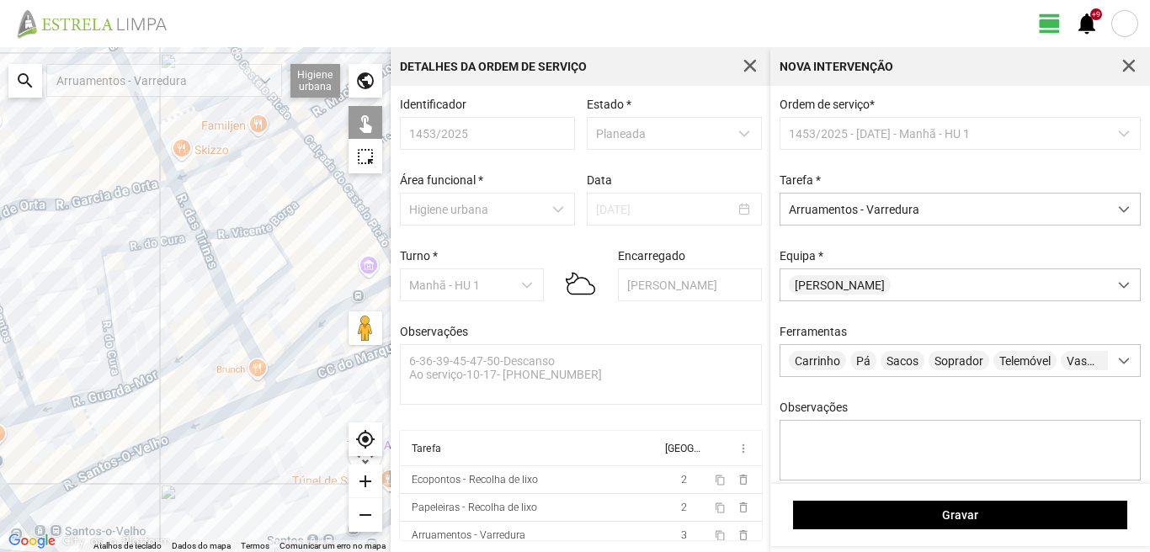
drag, startPoint x: 121, startPoint y: 430, endPoint x: 232, endPoint y: 399, distance: 114.6
click at [232, 399] on div at bounding box center [195, 299] width 391 height 505
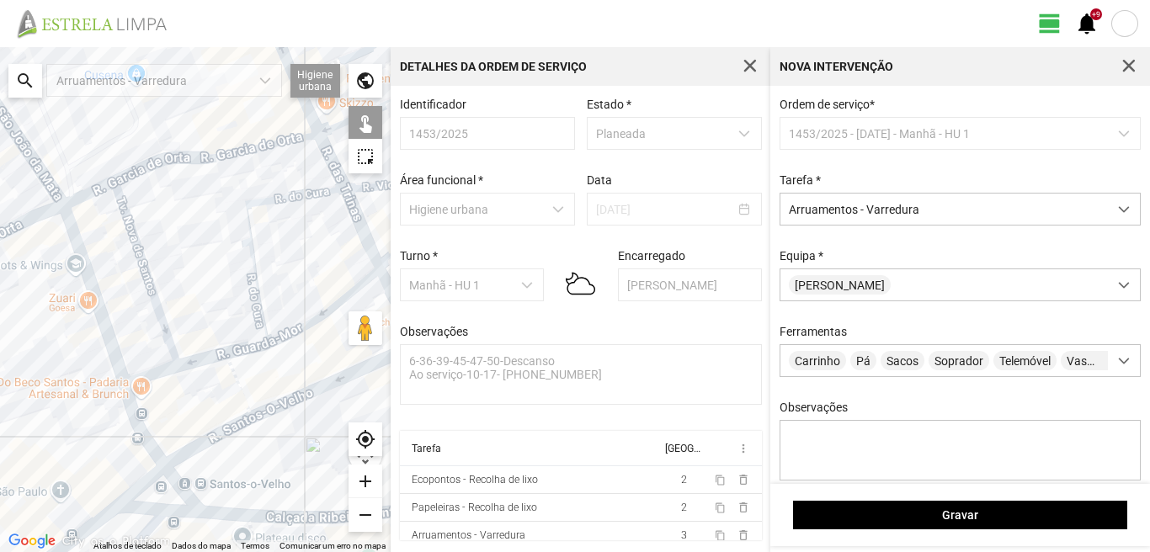
click at [189, 454] on div at bounding box center [195, 299] width 391 height 505
click at [170, 476] on div at bounding box center [195, 299] width 391 height 505
click at [147, 480] on div at bounding box center [195, 299] width 391 height 505
click at [158, 505] on div at bounding box center [195, 299] width 391 height 505
drag, startPoint x: 151, startPoint y: 510, endPoint x: 168, endPoint y: 507, distance: 18.0
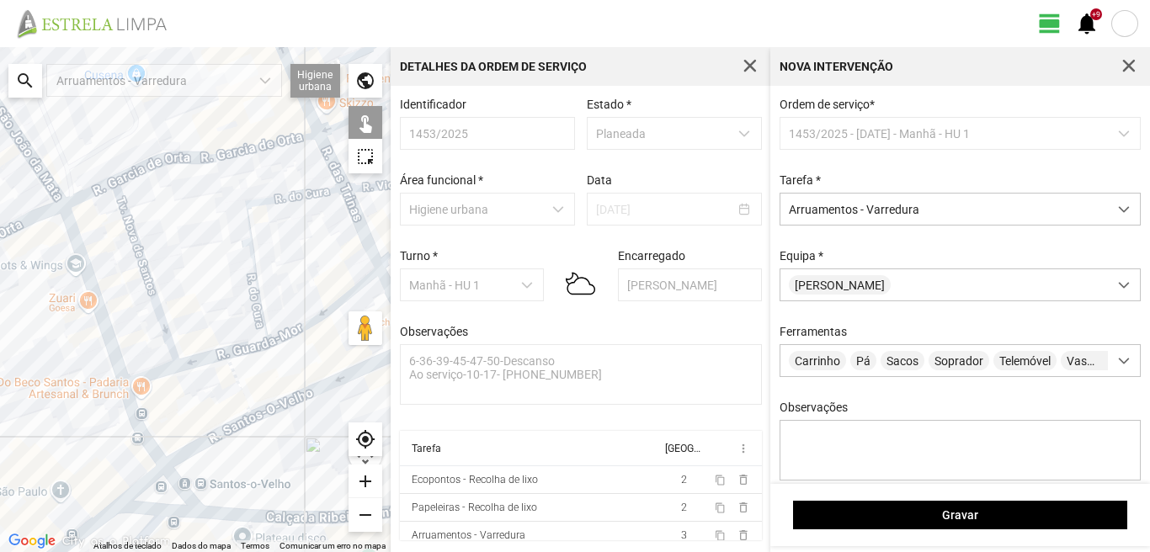
click at [154, 510] on div at bounding box center [195, 299] width 391 height 505
click at [183, 510] on div at bounding box center [195, 299] width 391 height 505
click at [159, 510] on div at bounding box center [195, 299] width 391 height 505
drag, startPoint x: 243, startPoint y: 501, endPoint x: 231, endPoint y: 478, distance: 25.6
click at [232, 477] on div at bounding box center [195, 299] width 391 height 505
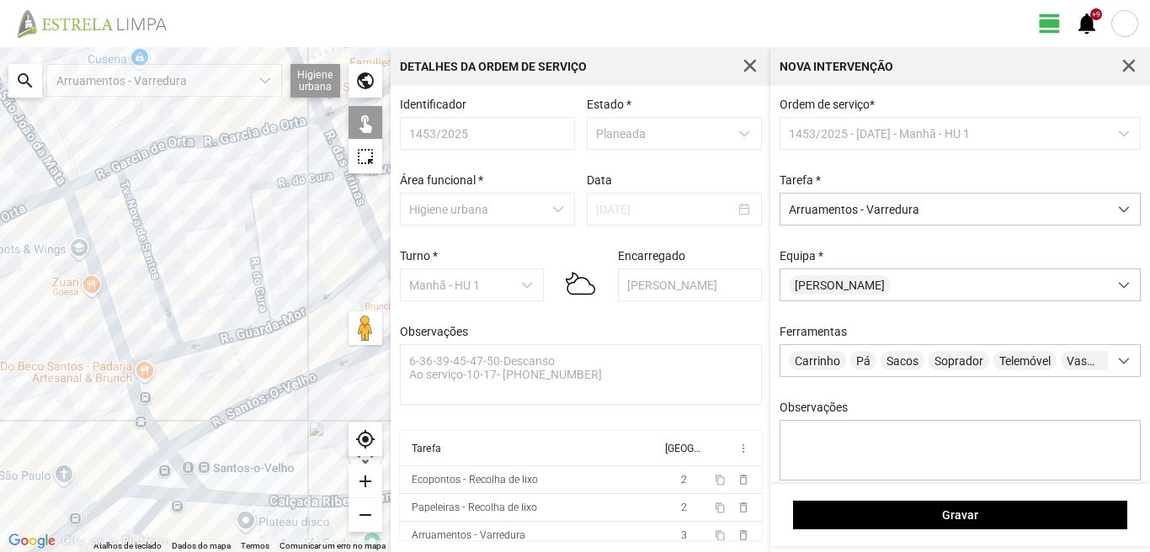
drag, startPoint x: 238, startPoint y: 435, endPoint x: 238, endPoint y: 397, distance: 38.7
click at [238, 397] on div at bounding box center [195, 299] width 391 height 505
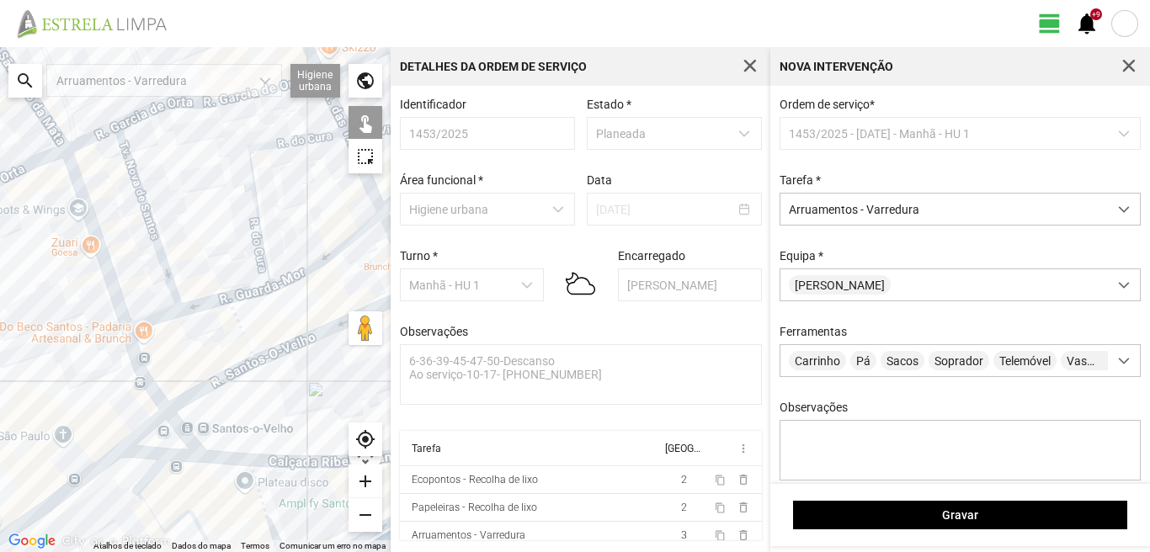
click at [226, 456] on div at bounding box center [195, 299] width 391 height 505
click at [286, 462] on div at bounding box center [195, 299] width 391 height 505
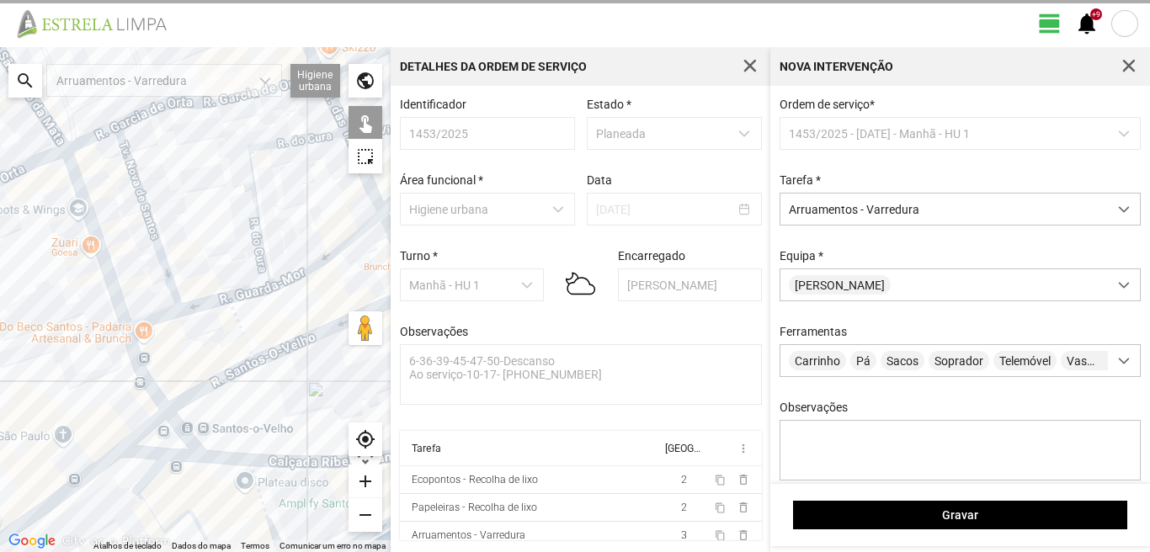
click at [87, 471] on div at bounding box center [195, 299] width 391 height 505
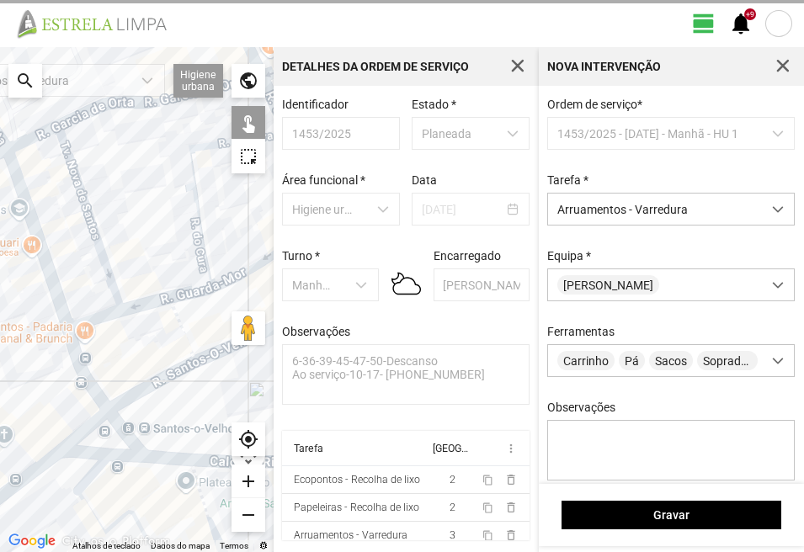
drag, startPoint x: 263, startPoint y: 429, endPoint x: 211, endPoint y: 416, distance: 52.9
click at [211, 416] on div "← Mover para a esquerda → Mover para a direita ↑ Mover para cima ↓ Mover para b…" at bounding box center [402, 299] width 804 height 505
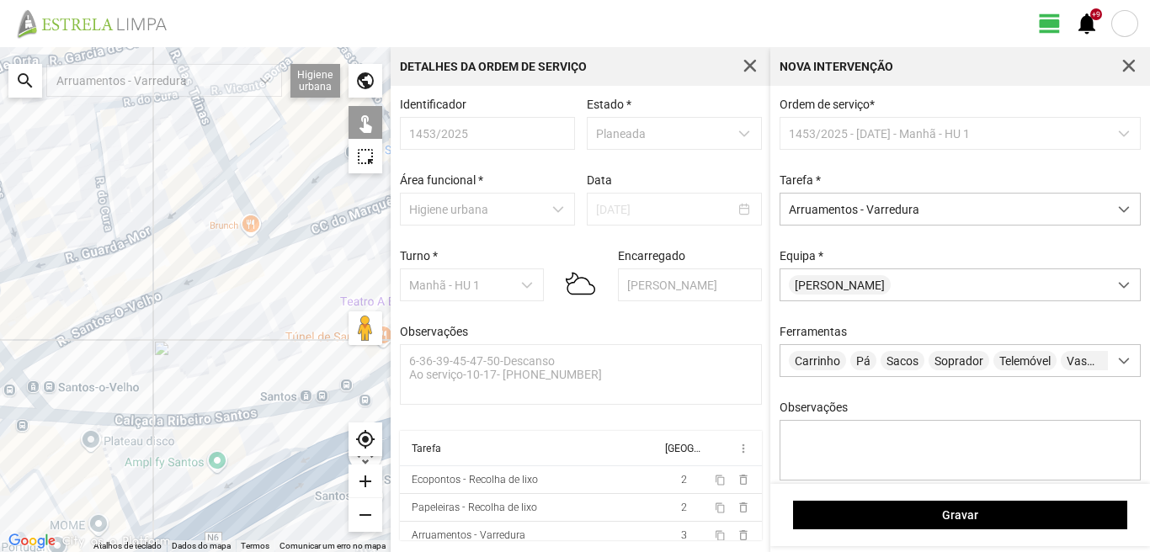
drag, startPoint x: 269, startPoint y: 445, endPoint x: 106, endPoint y: 400, distance: 168.6
click at [110, 402] on div at bounding box center [195, 299] width 391 height 505
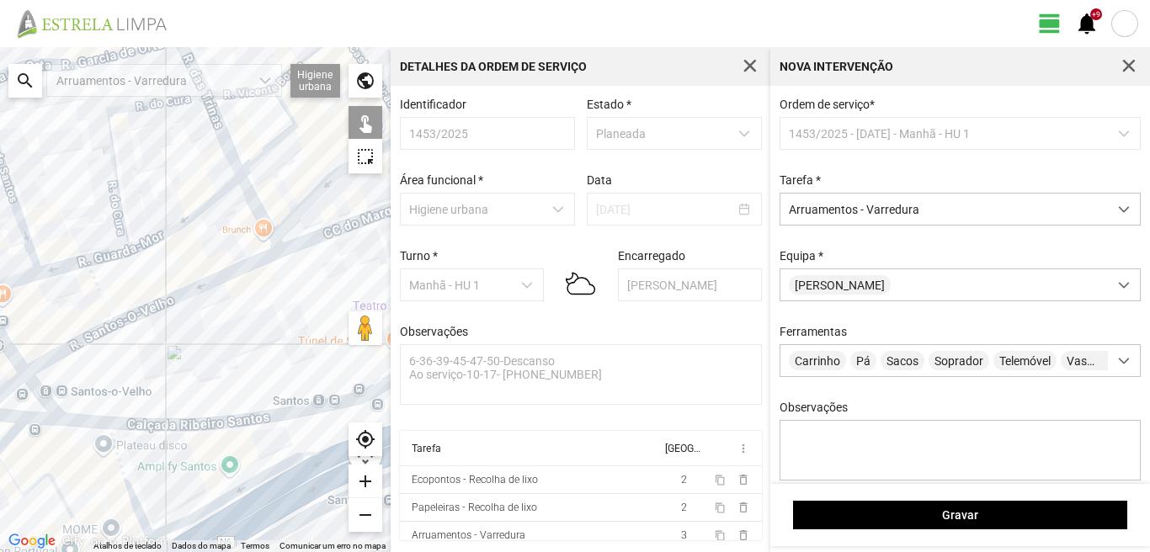
drag, startPoint x: 144, startPoint y: 373, endPoint x: 193, endPoint y: 390, distance: 51.7
click at [188, 386] on div at bounding box center [195, 299] width 391 height 505
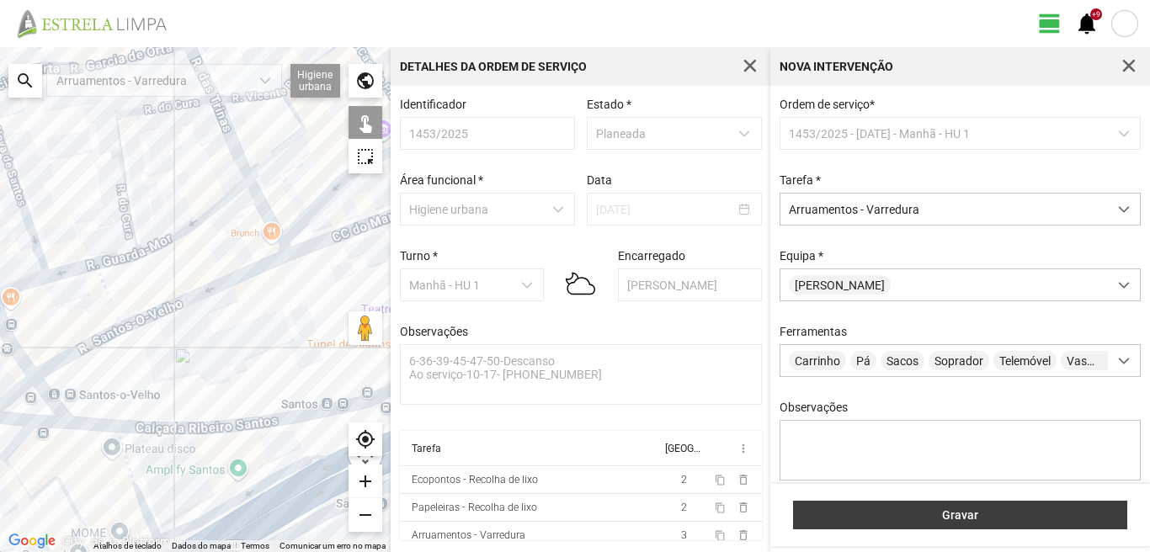
click at [939, 515] on span "Gravar" at bounding box center [961, 515] width 317 height 13
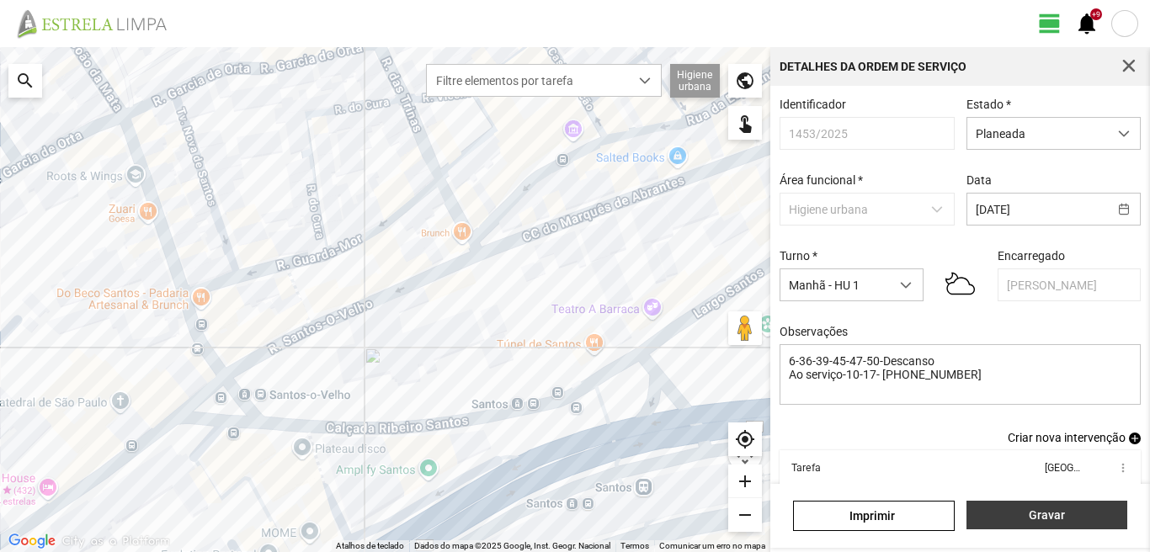
click at [1009, 509] on span "Gravar" at bounding box center [1046, 515] width 143 height 13
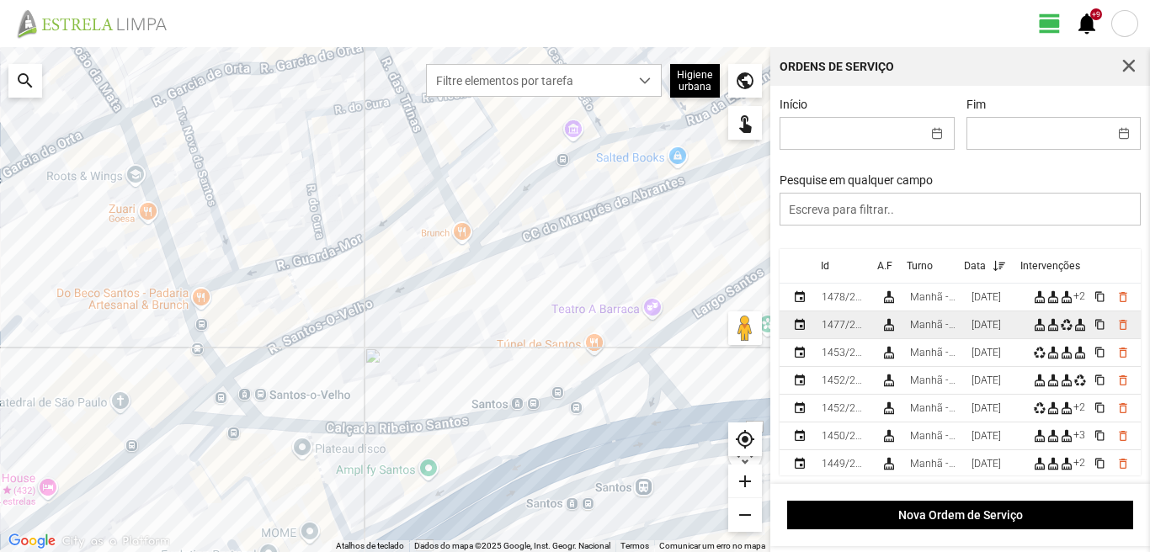
click at [980, 331] on div "[DATE]" at bounding box center [986, 325] width 29 height 12
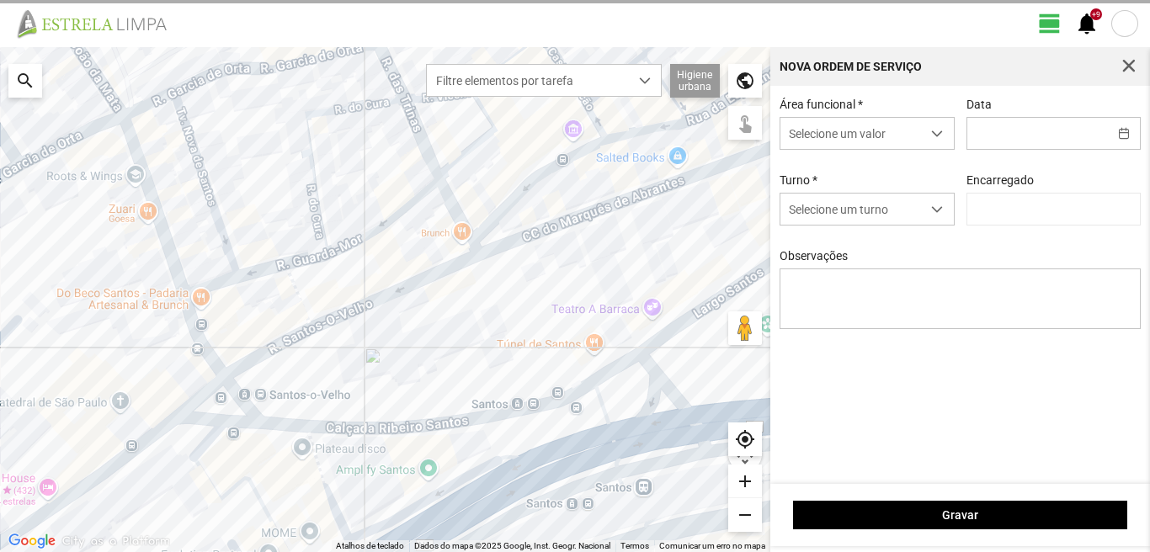
type input "[DATE]"
type textarea "39-baixa 47-ferias 22--25-44-49-Eo38-Descanso Ao serviço-6-10-17-36-45-50"
type input "[PERSON_NAME]"
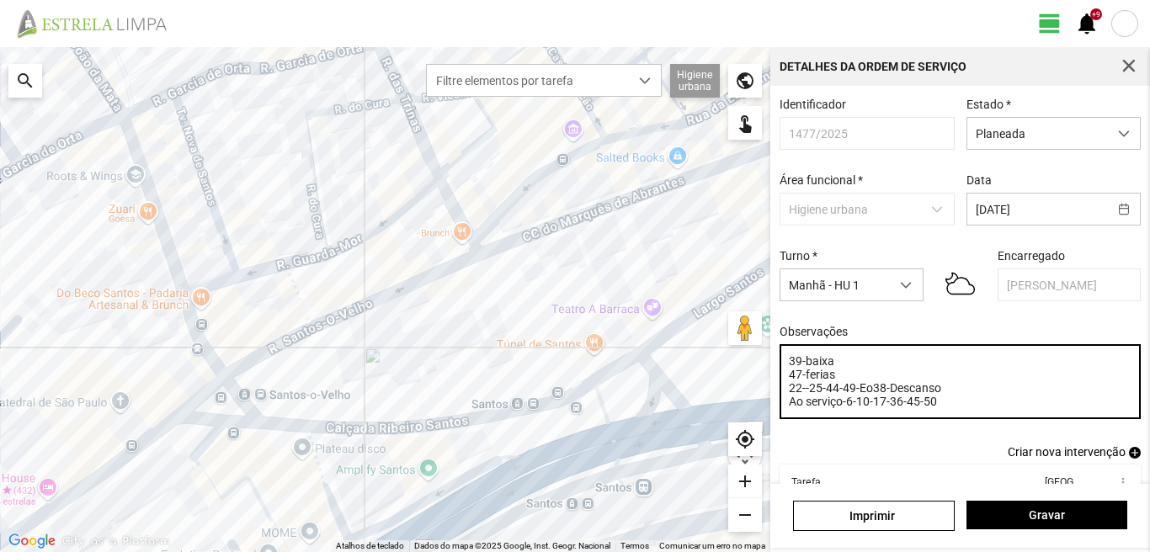
click at [920, 410] on textarea "39-baixa 47-ferias 22--25-44-49-Eo38-Descanso Ao serviço-6-10-17-36-45-50" at bounding box center [961, 381] width 362 height 75
click at [787, 381] on textarea "39-baixa 47-ferias 22--25-44-49-Eo38-Descanso Ao serviço-6-10-17-36-50" at bounding box center [961, 381] width 362 height 75
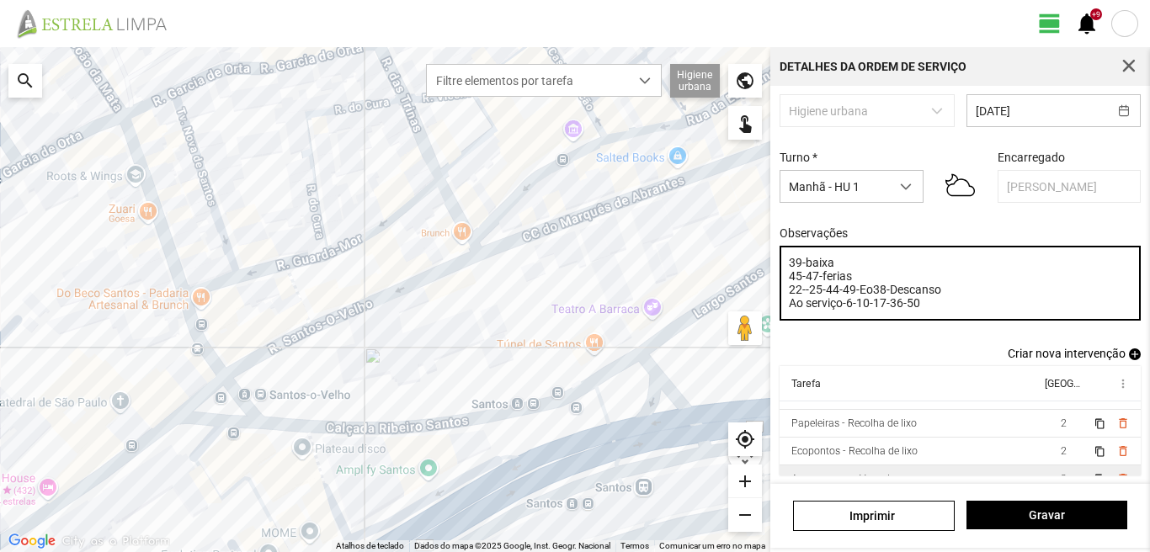
scroll to position [37, 0]
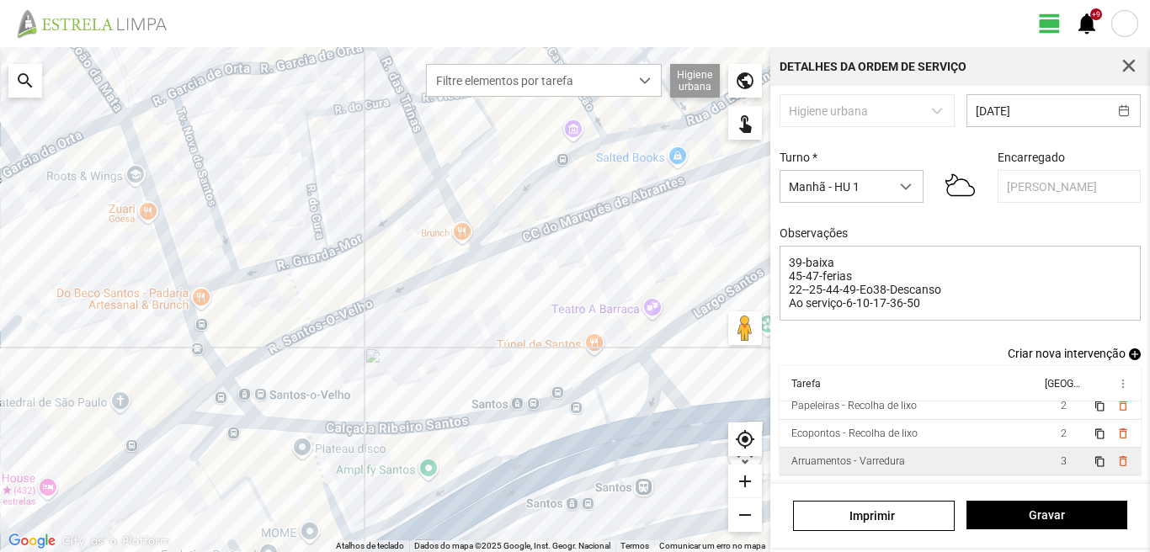
click at [1040, 463] on td "3" at bounding box center [1063, 462] width 47 height 28
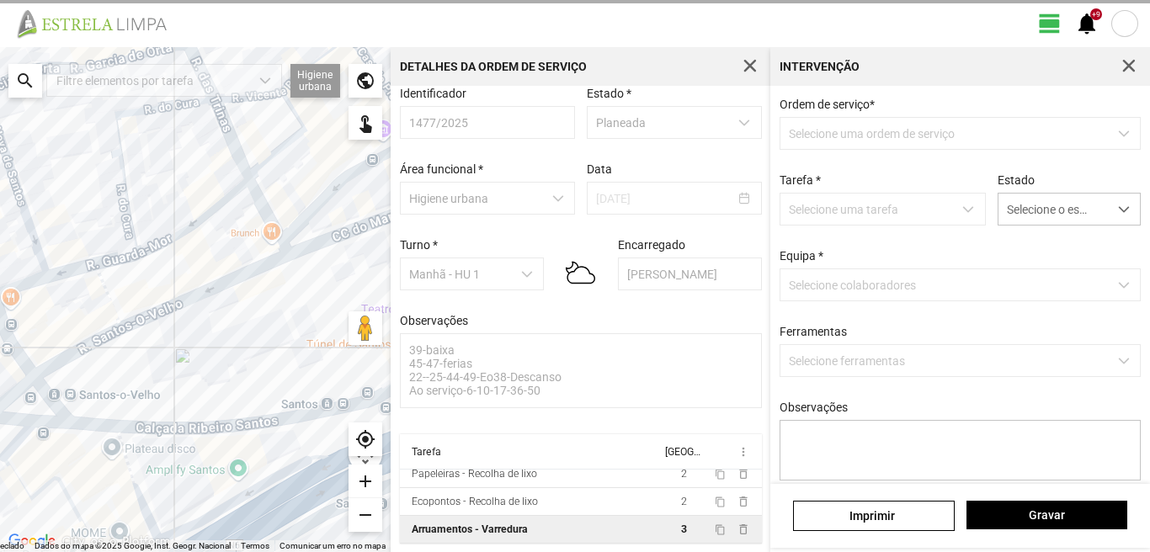
scroll to position [18, 0]
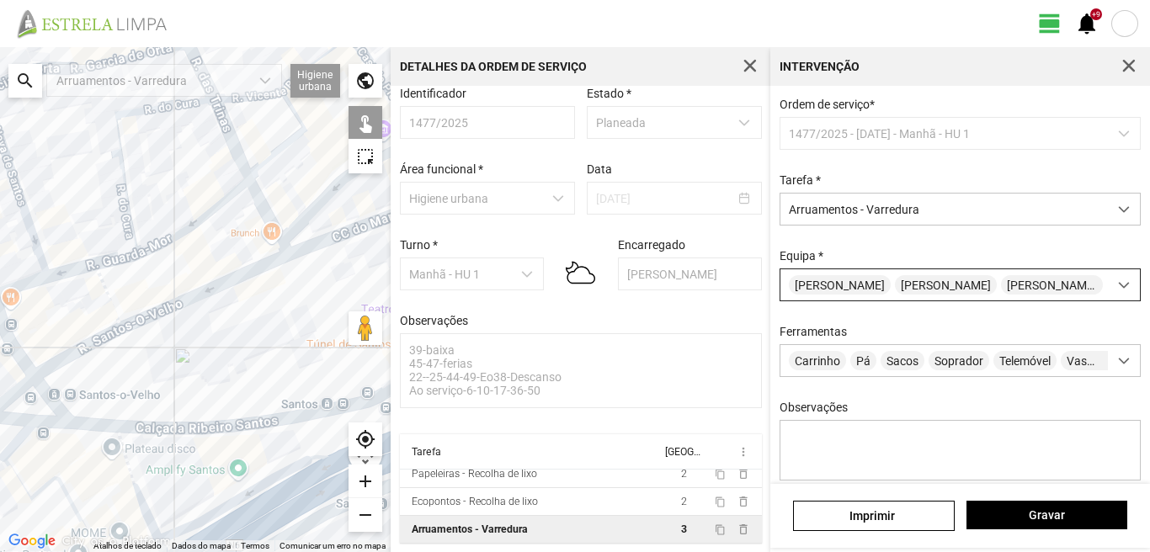
click at [915, 295] on span "[PERSON_NAME]" at bounding box center [946, 284] width 102 height 19
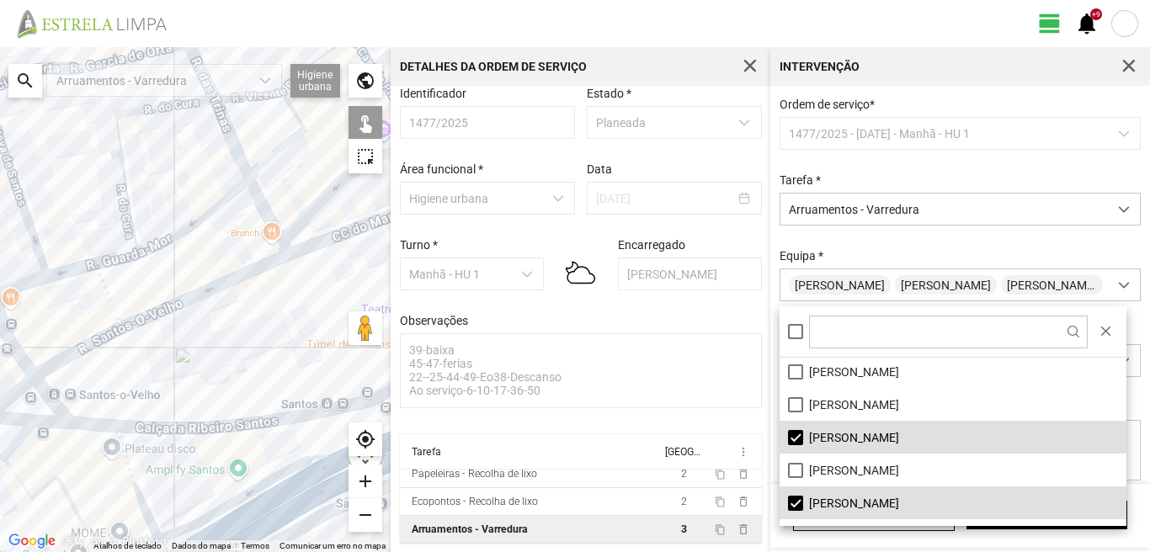
scroll to position [226, 0]
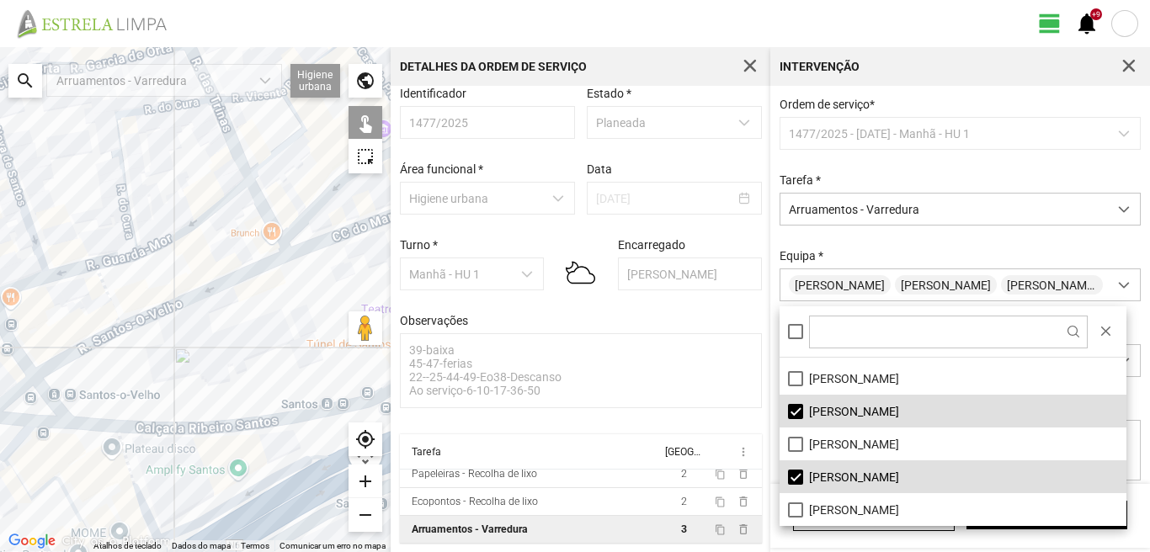
click at [798, 413] on li "[PERSON_NAME]" at bounding box center [953, 411] width 347 height 33
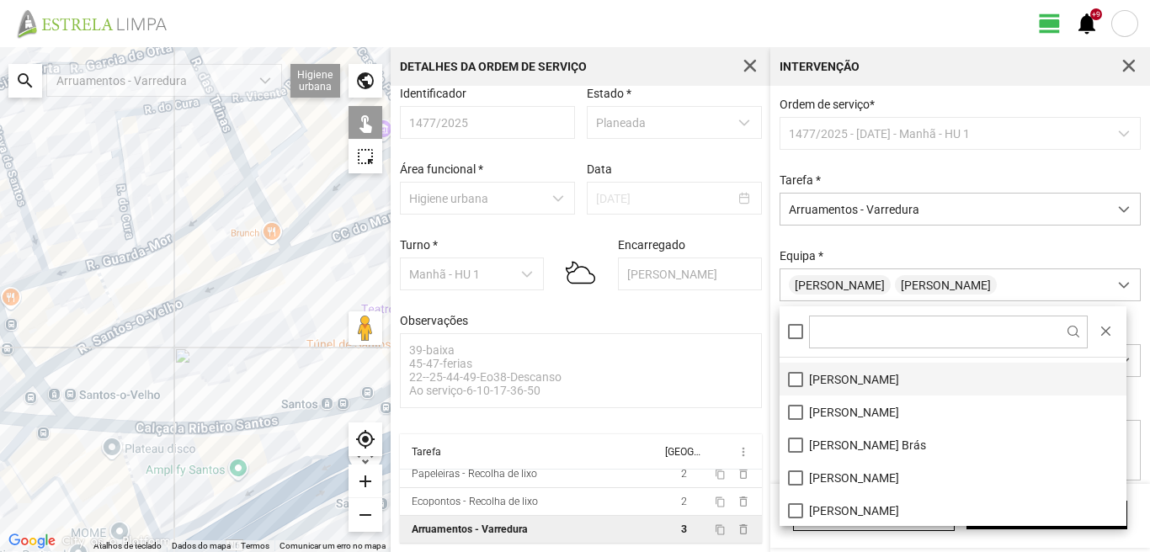
scroll to position [57, 0]
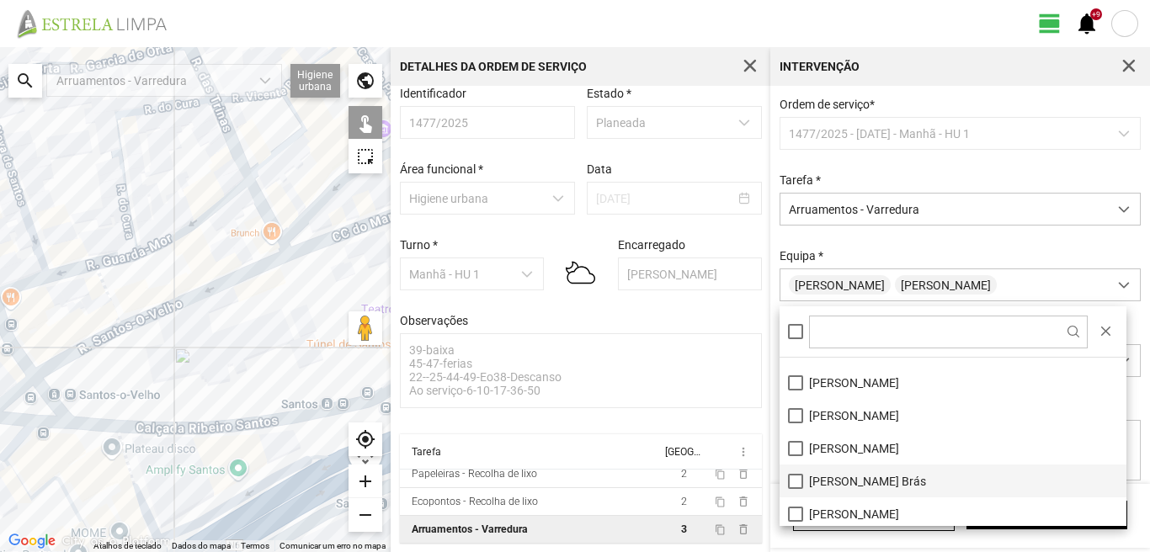
click at [804, 484] on li "[PERSON_NAME] Brás" at bounding box center [953, 481] width 347 height 33
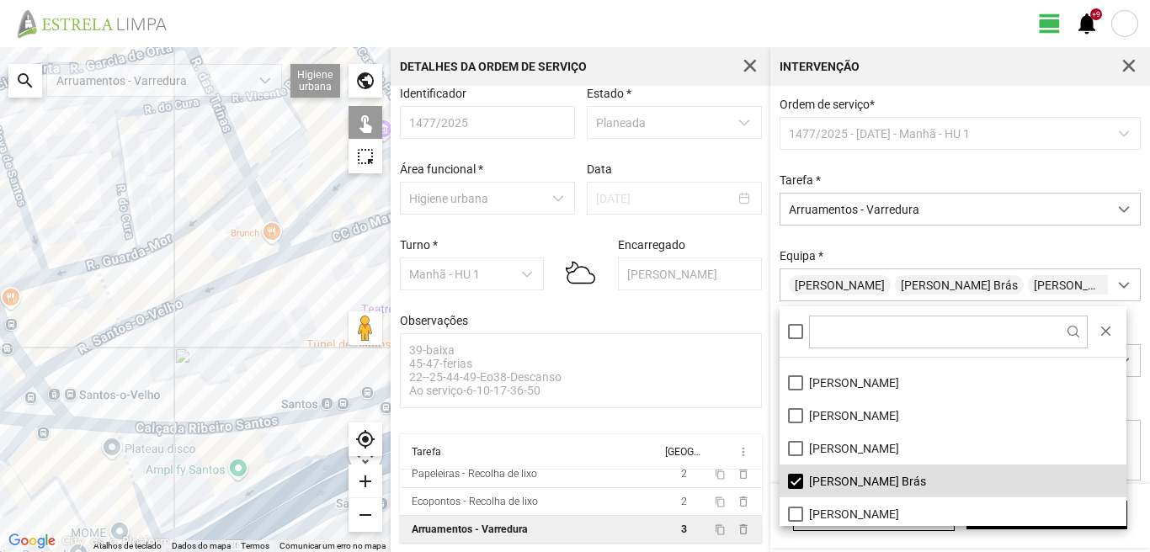
click at [266, 481] on div at bounding box center [195, 299] width 391 height 505
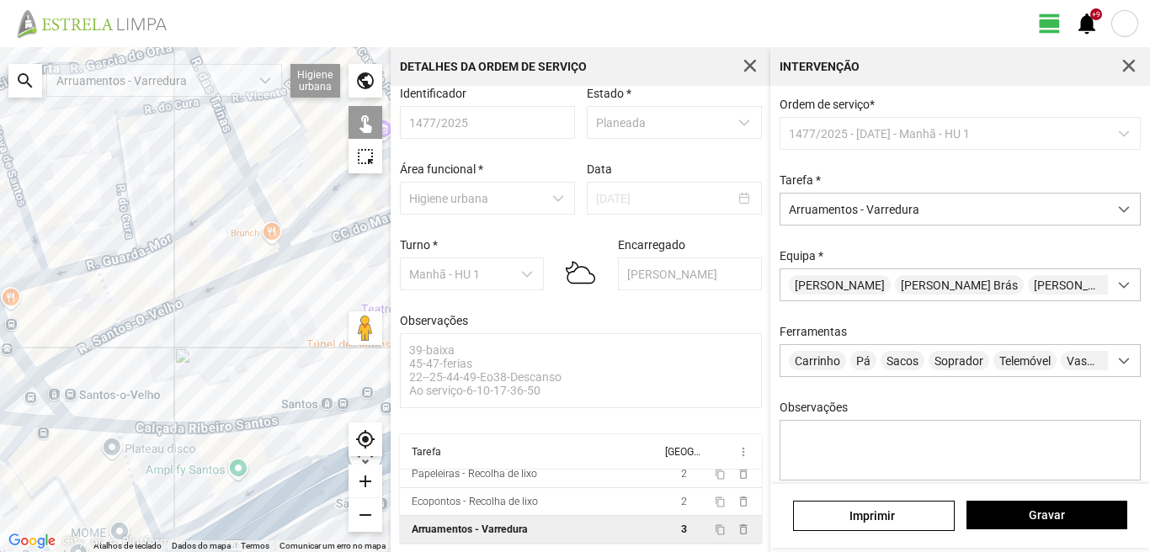
click at [266, 481] on div at bounding box center [195, 299] width 391 height 505
click at [1054, 517] on span "Gravar" at bounding box center [1046, 515] width 143 height 13
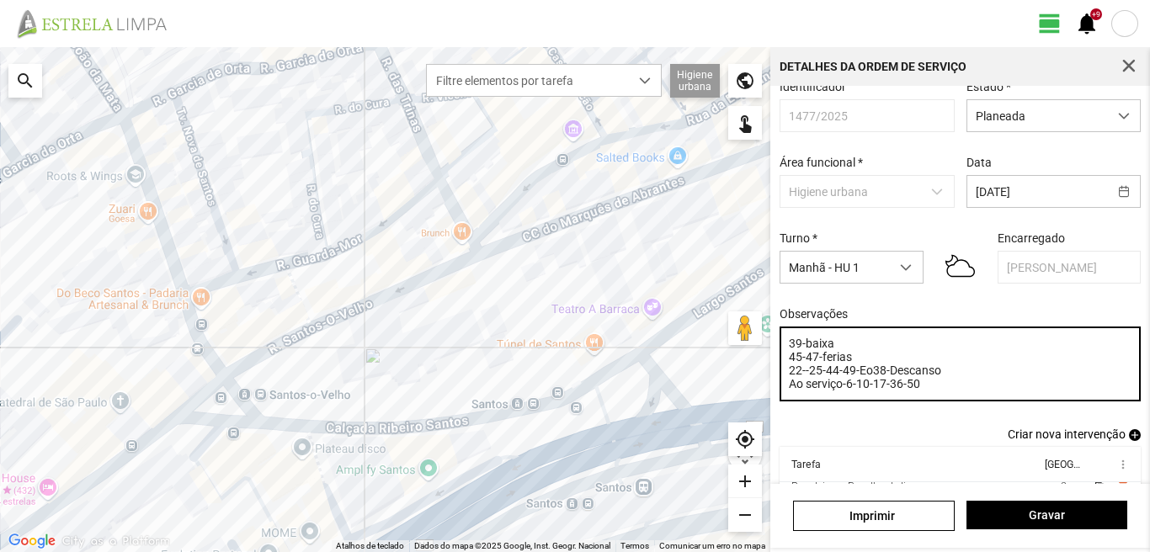
click at [787, 364] on textarea "39-baixa 45-47-ferias 22--25-44-49-Eo38-Descanso Ao serviço-6-10-17-36-50" at bounding box center [961, 364] width 362 height 75
click at [905, 392] on textarea "39-baixa 36-45-47-ferias 22--25-44-49-Eo38-Descanso Ao serviço-6-10-17-36-50" at bounding box center [961, 364] width 362 height 75
type textarea "39-baixa 36-45-47-ferias 22--25-44-49-Eo38-Descanso Ao serviço-6-10-17-50"
